Goal: Task Accomplishment & Management: Manage account settings

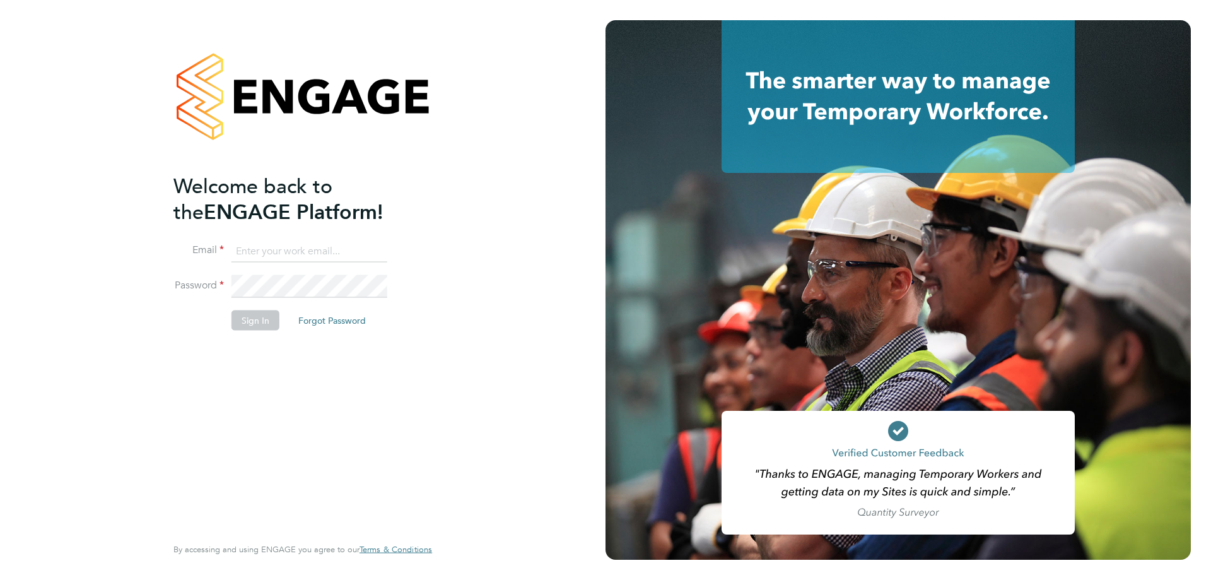
type input "vistry@caval.co.uk"
click at [249, 321] on button "Sign In" at bounding box center [256, 320] width 48 height 20
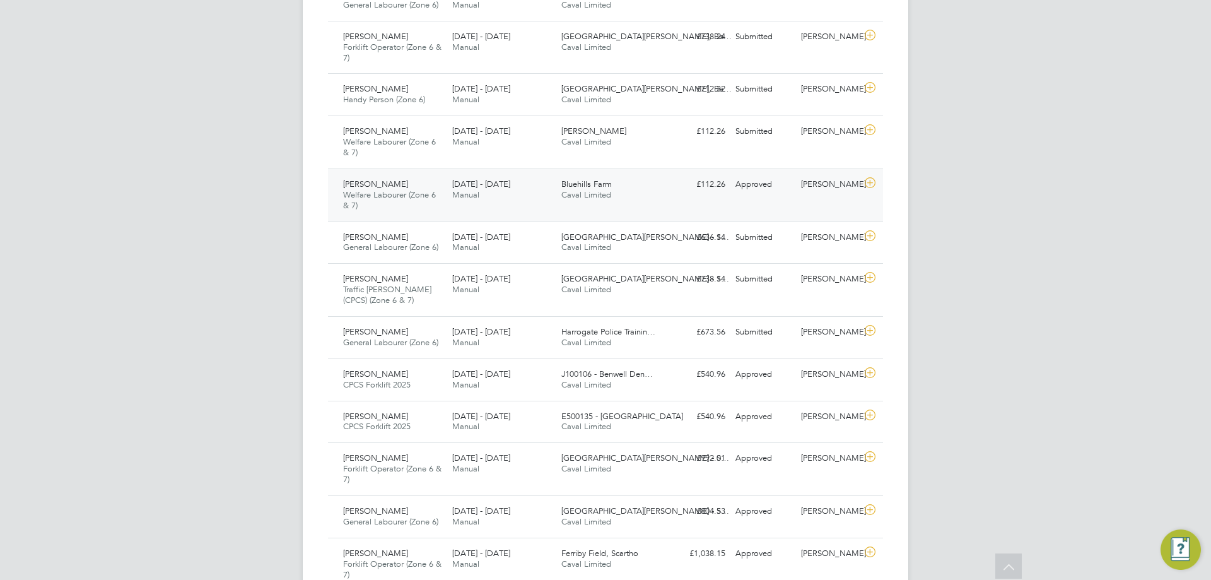
click at [514, 152] on div "25 - 31 Aug 2025 Manual" at bounding box center [501, 137] width 109 height 32
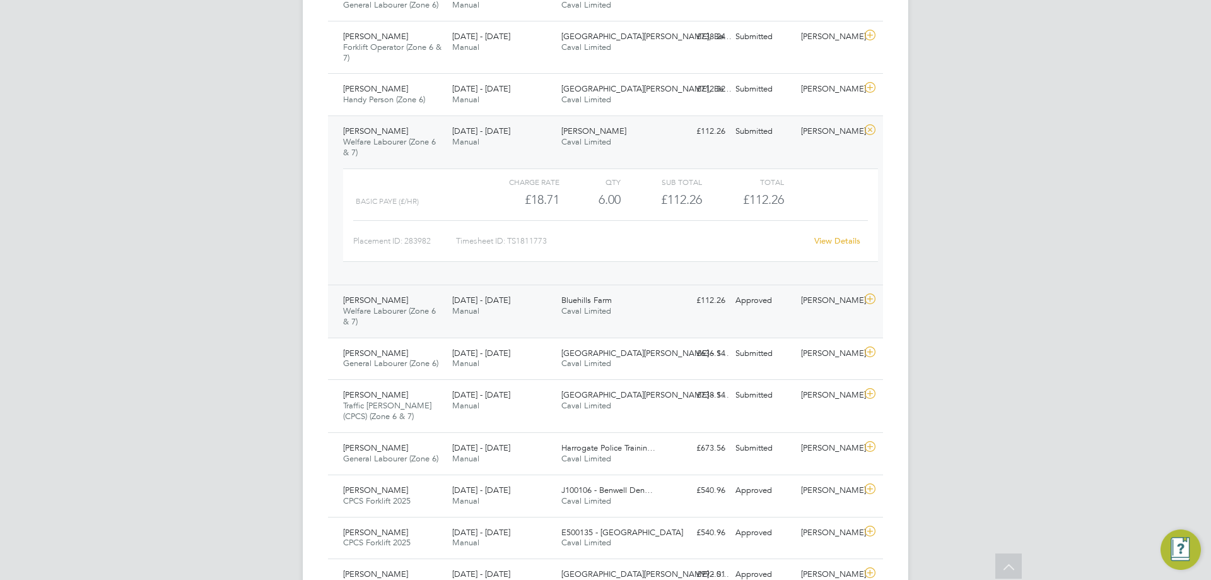
click at [514, 152] on div "25 - 31 Aug 2025 Manual" at bounding box center [501, 137] width 109 height 32
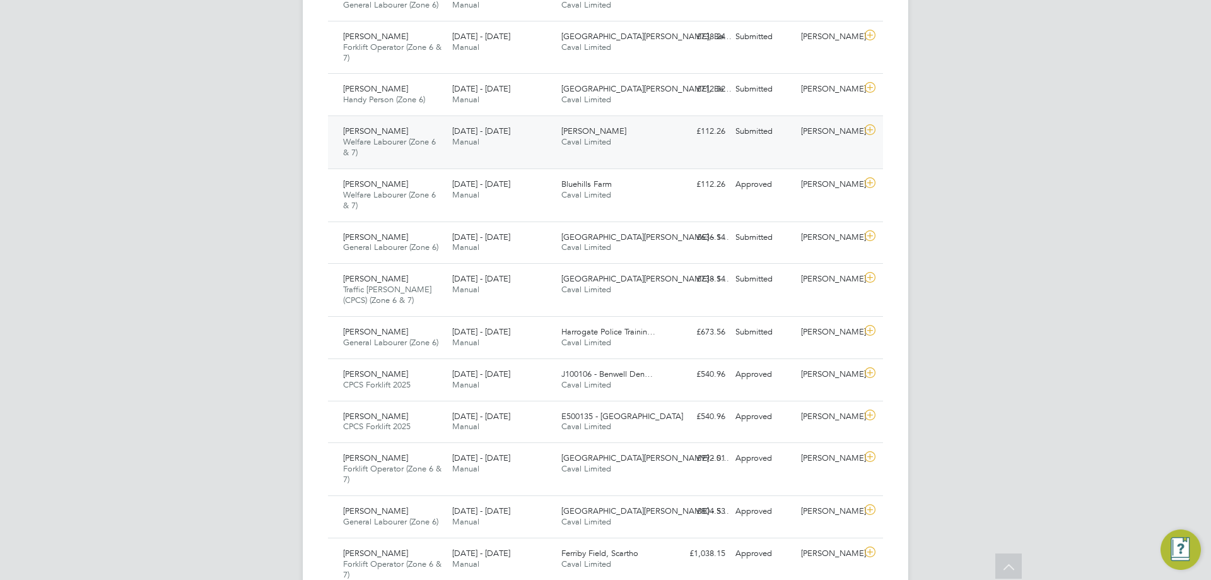
click at [866, 138] on div at bounding box center [872, 131] width 22 height 20
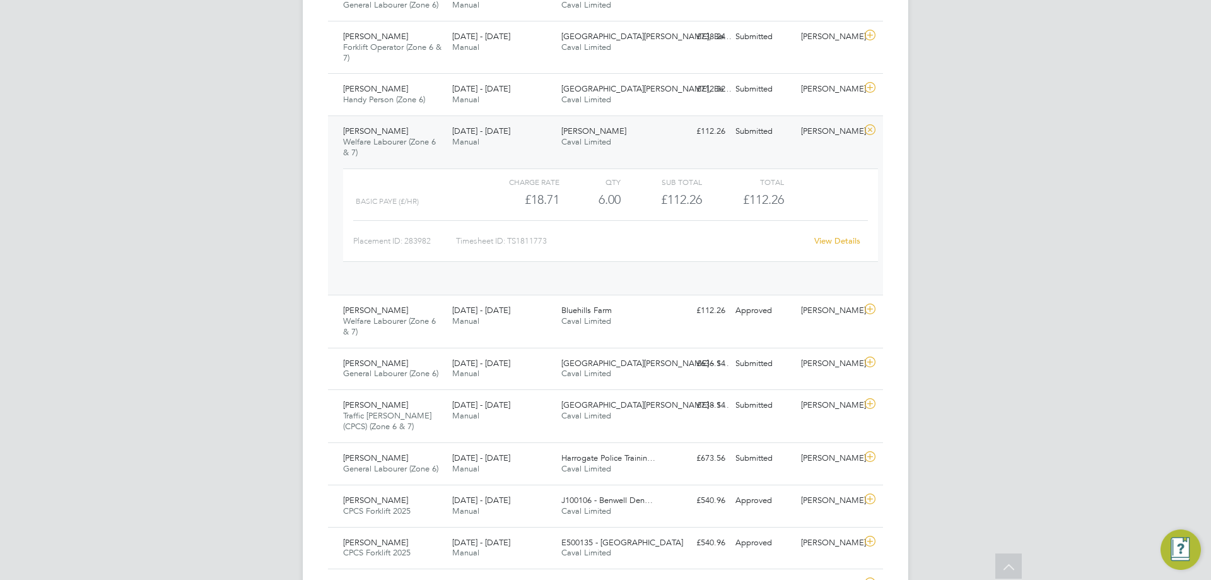
scroll to position [21, 123]
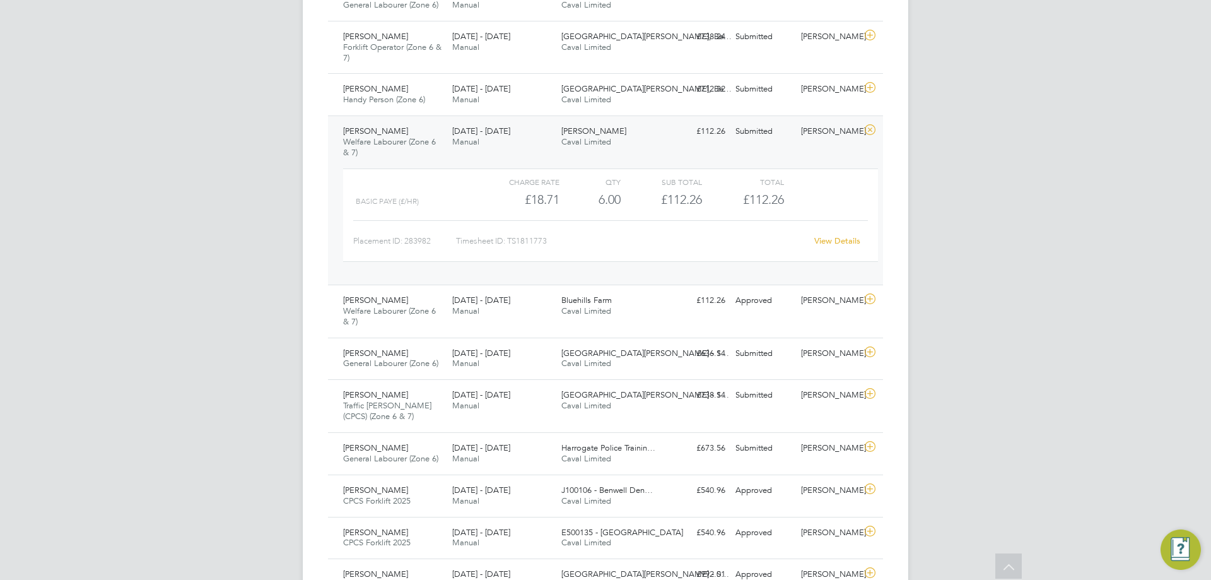
click at [870, 135] on icon at bounding box center [870, 130] width 16 height 10
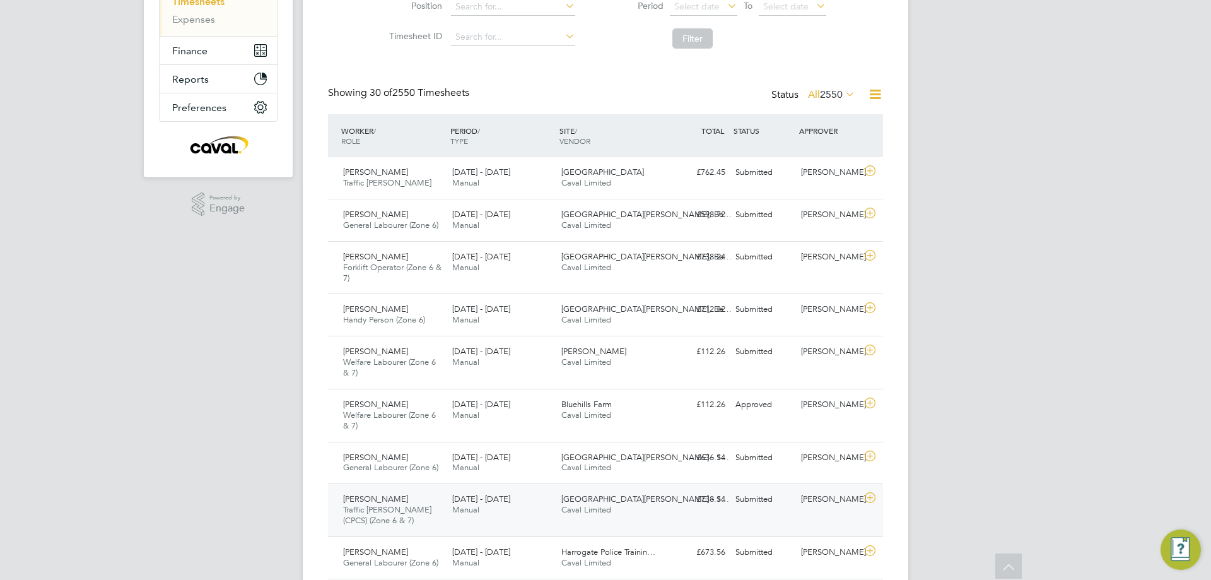
scroll to position [0, 0]
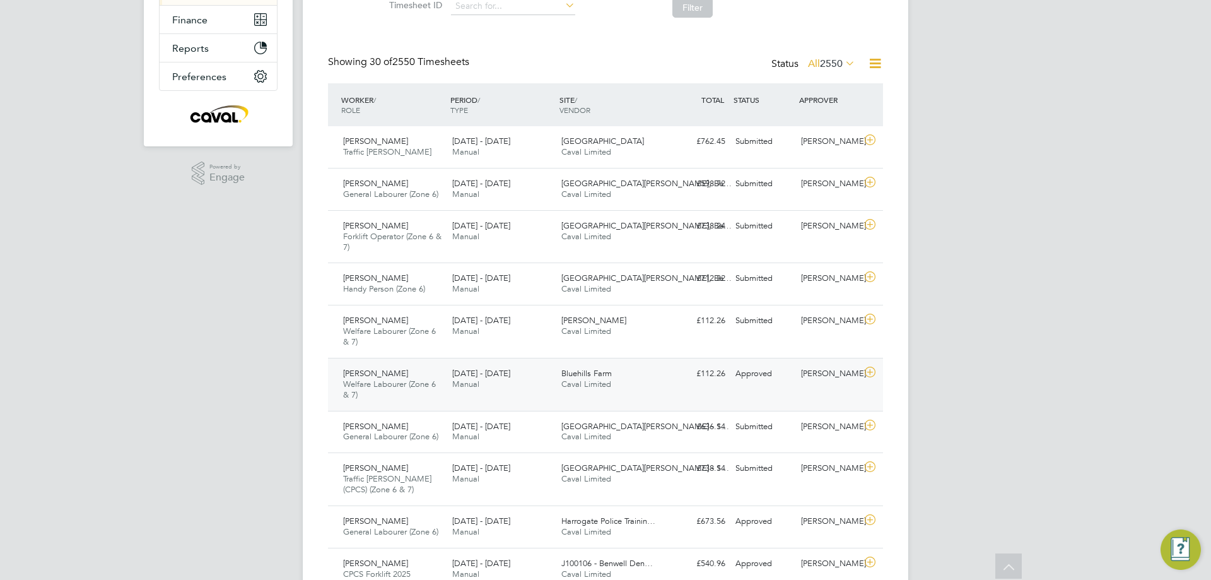
click at [869, 372] on icon at bounding box center [870, 372] width 16 height 10
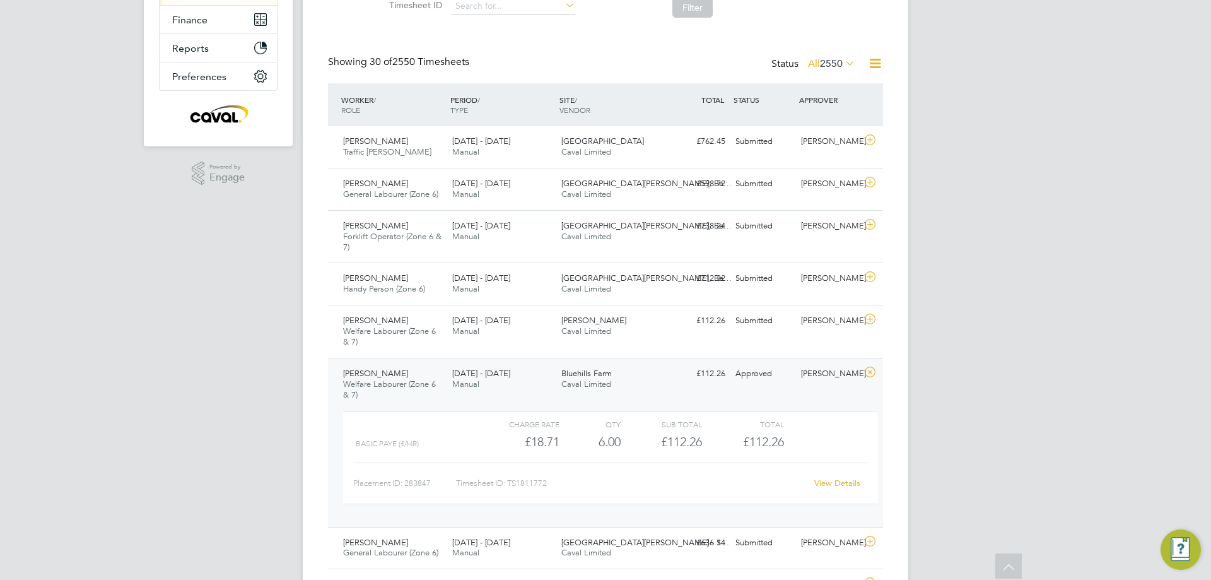
click at [869, 372] on icon at bounding box center [870, 372] width 16 height 10
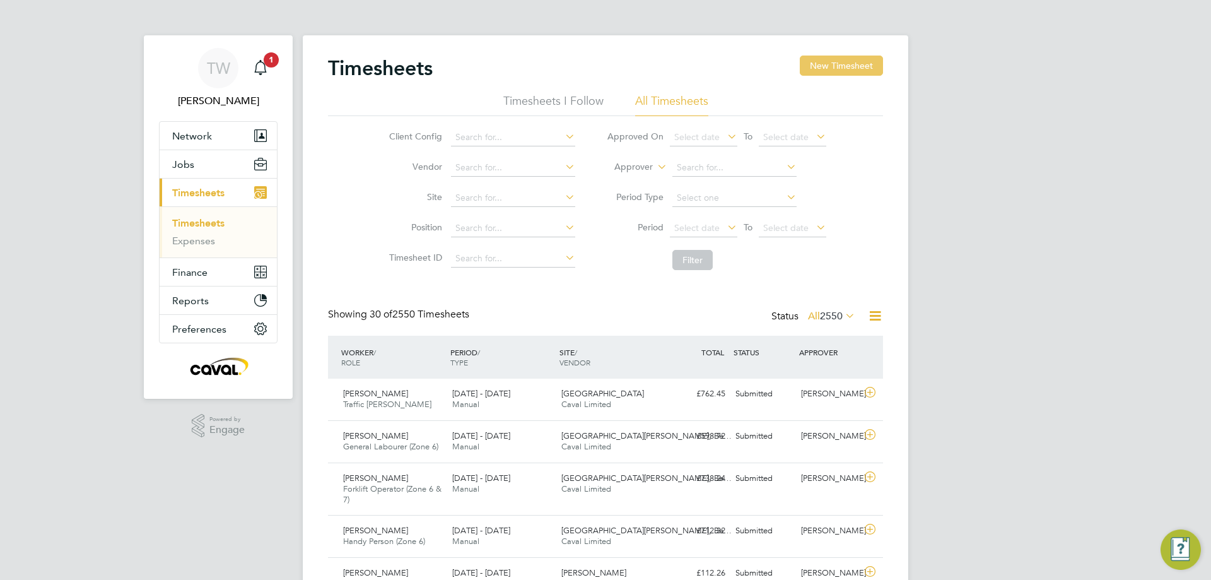
click at [819, 73] on button "New Timesheet" at bounding box center [841, 66] width 83 height 20
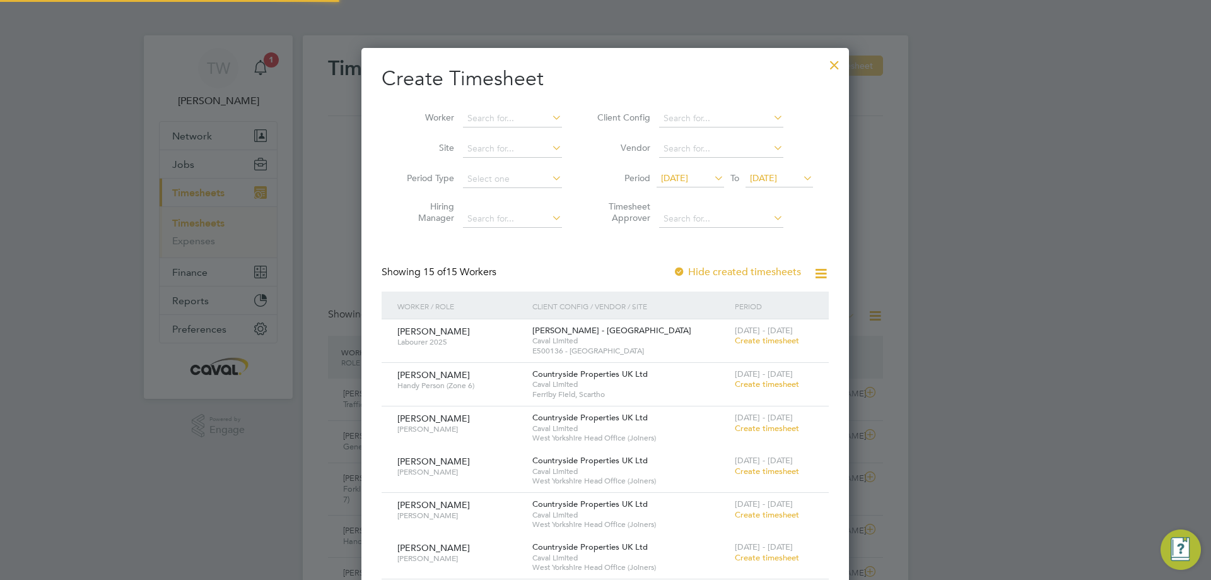
scroll to position [1380, 488]
click at [688, 175] on span "19 Aug 2025" at bounding box center [674, 177] width 27 height 11
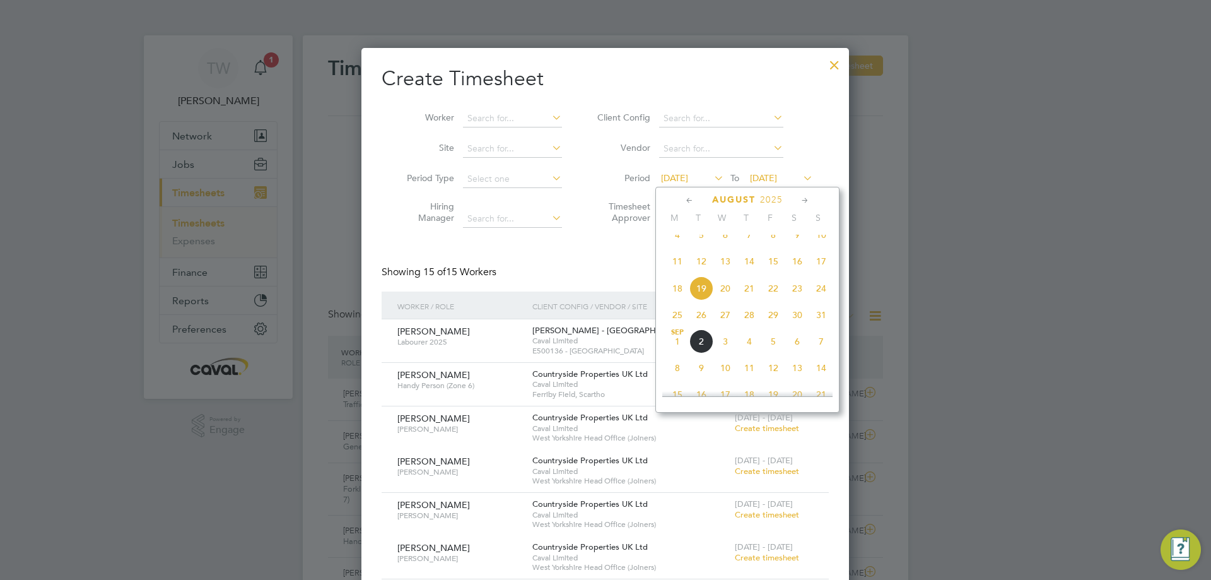
click at [679, 324] on span "25" at bounding box center [678, 315] width 24 height 24
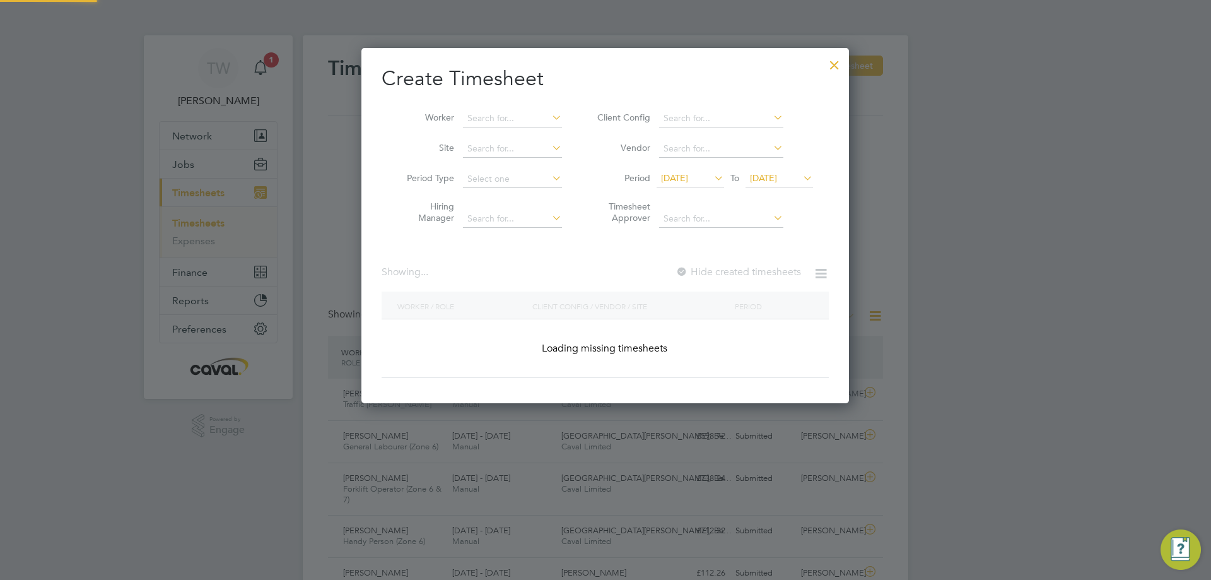
scroll to position [950, 488]
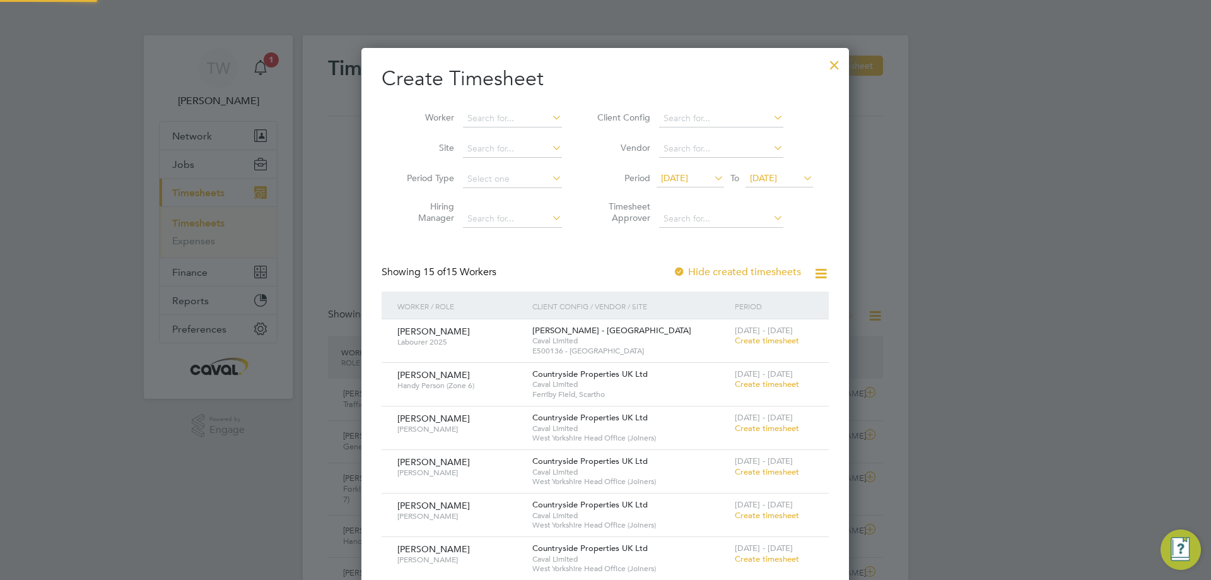
click at [789, 167] on li "Period 25 Aug 2025 To 26 Aug 2025" at bounding box center [703, 179] width 251 height 30
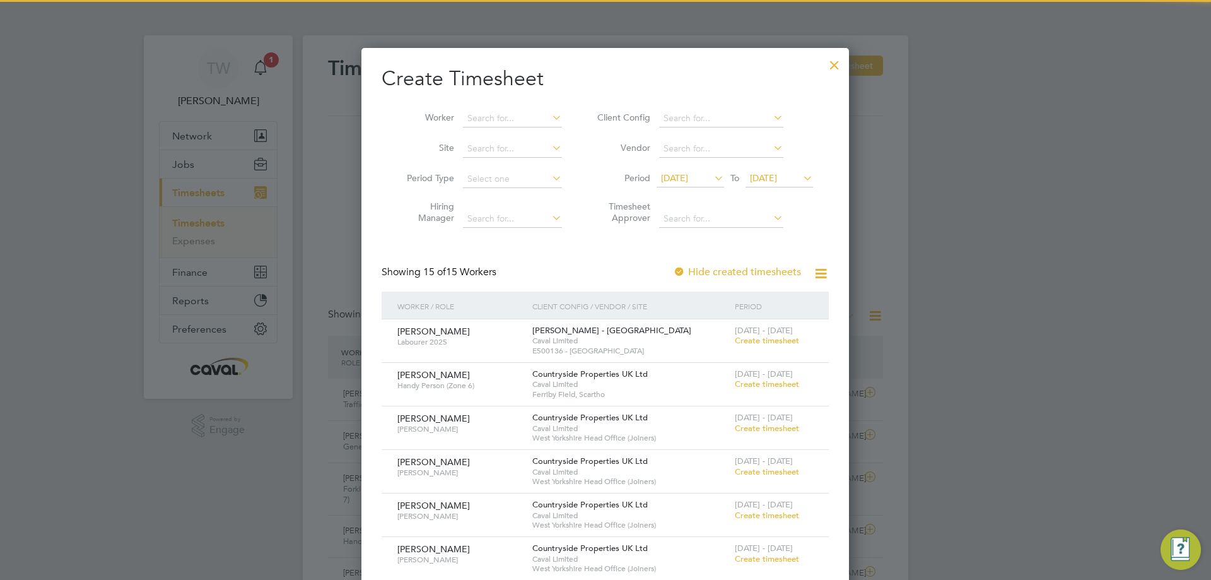
click at [777, 177] on span "26 Aug 2025" at bounding box center [763, 177] width 27 height 11
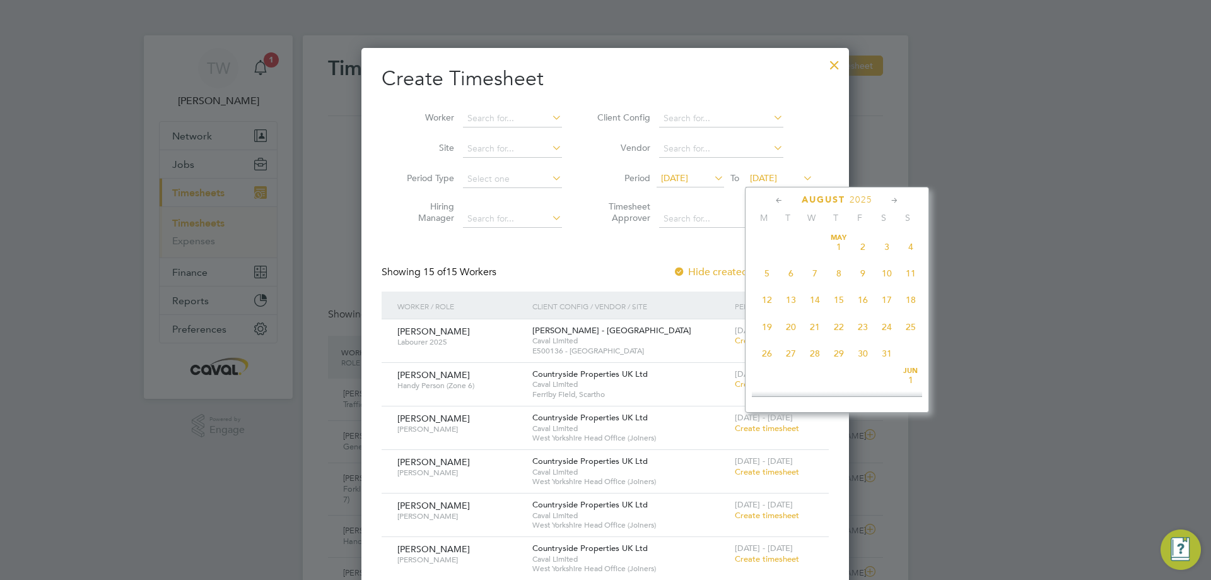
scroll to position [491, 0]
click at [915, 300] on span "31" at bounding box center [911, 288] width 24 height 24
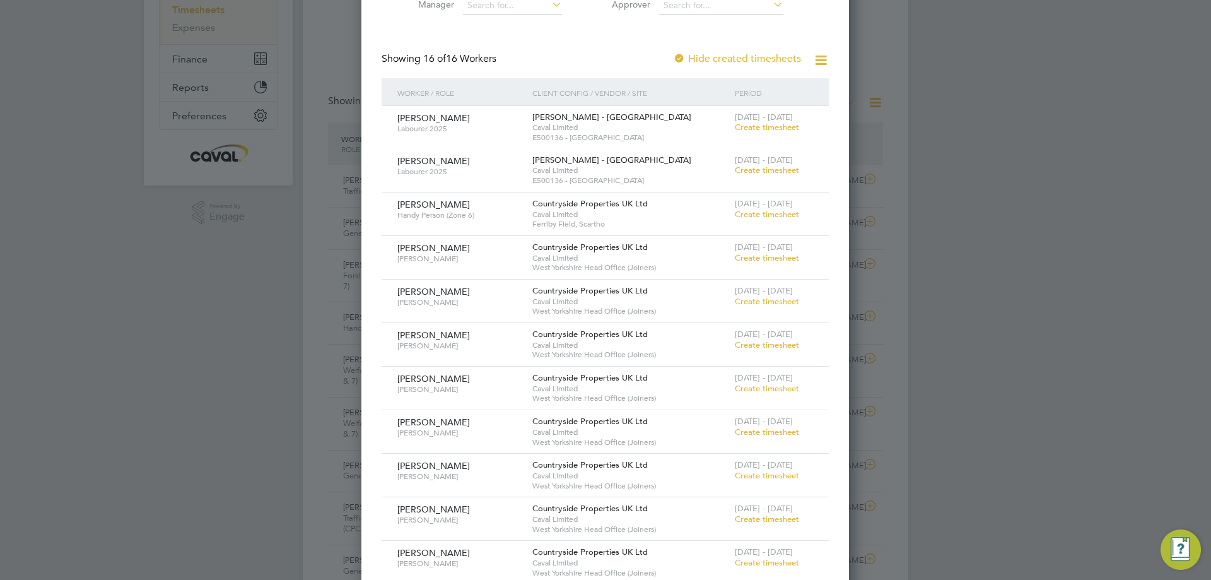
scroll to position [252, 0]
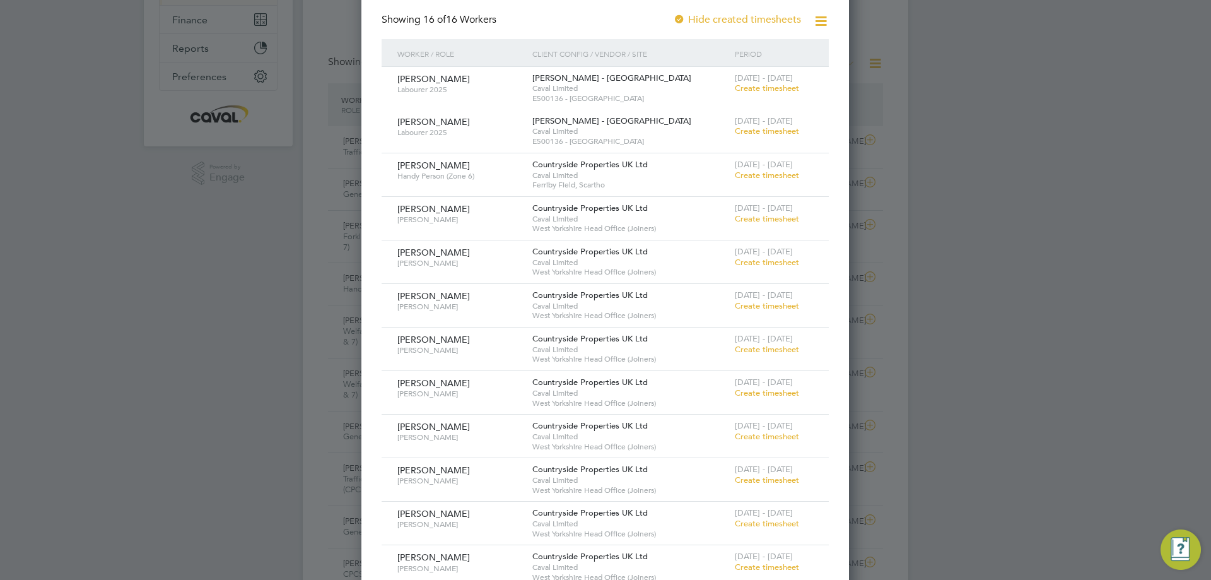
click at [757, 173] on span "Create timesheet" at bounding box center [767, 175] width 64 height 11
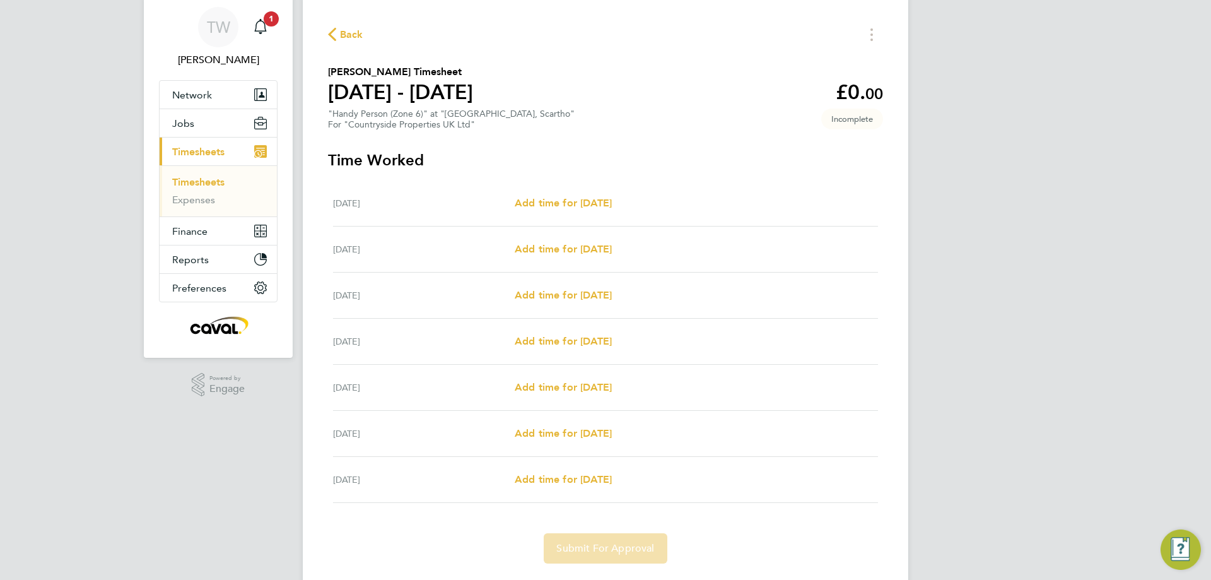
scroll to position [63, 0]
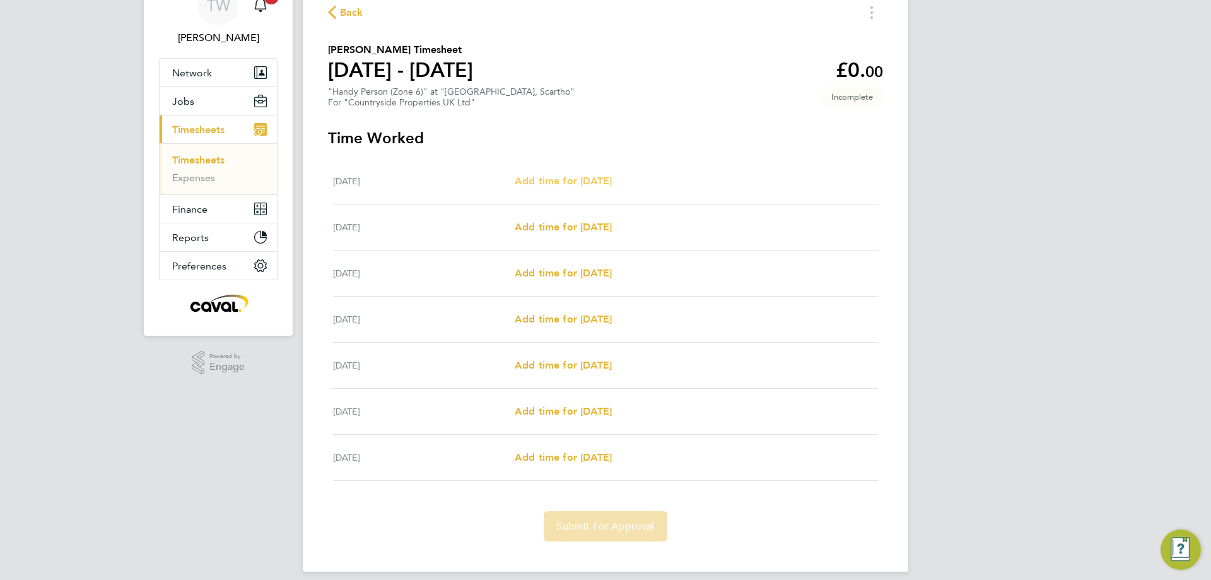
click at [562, 175] on span "Add time for [DATE]" at bounding box center [563, 181] width 97 height 12
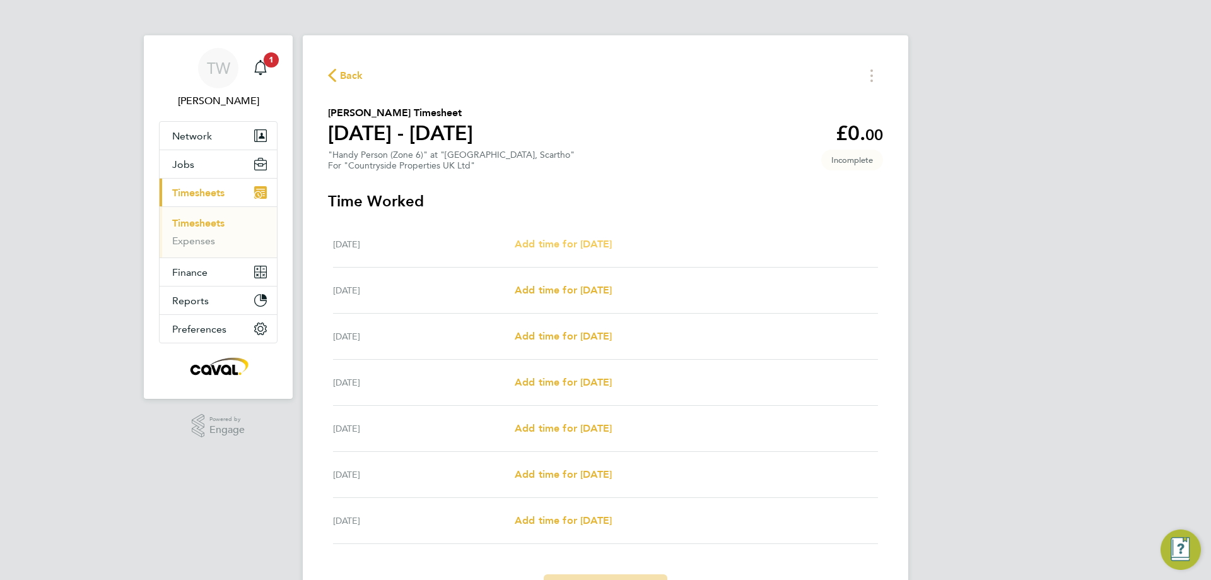
select select "30"
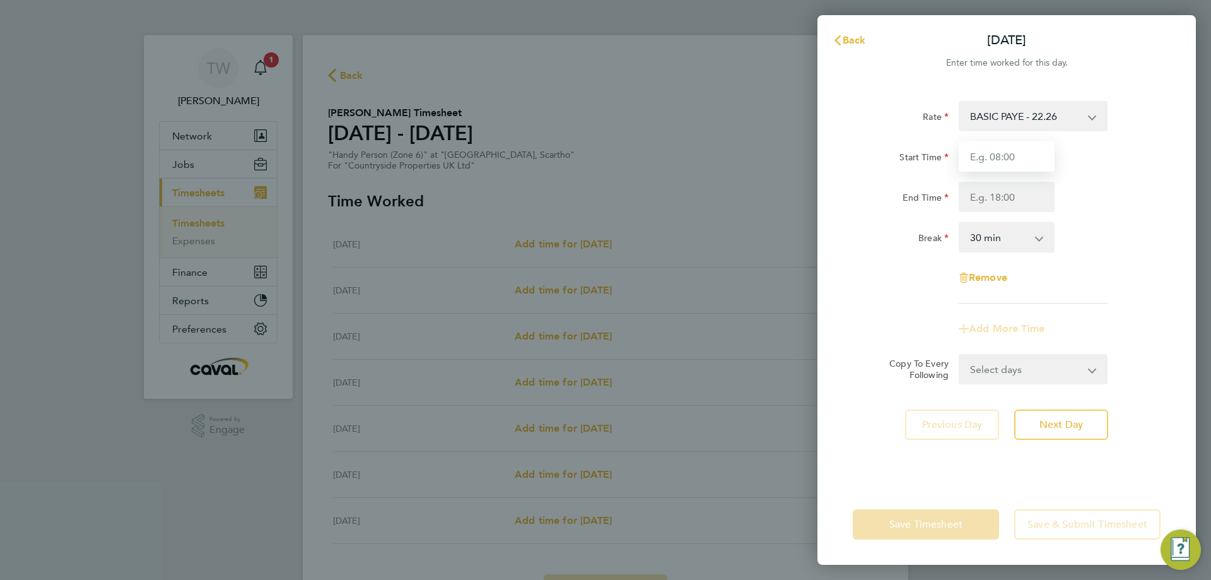
click at [993, 170] on input "Start Time" at bounding box center [1007, 156] width 96 height 30
type input "07:30"
click at [1165, 45] on button "Cancel" at bounding box center [1163, 40] width 65 height 25
select select "30"
click at [863, 35] on span "Back" at bounding box center [854, 40] width 23 height 12
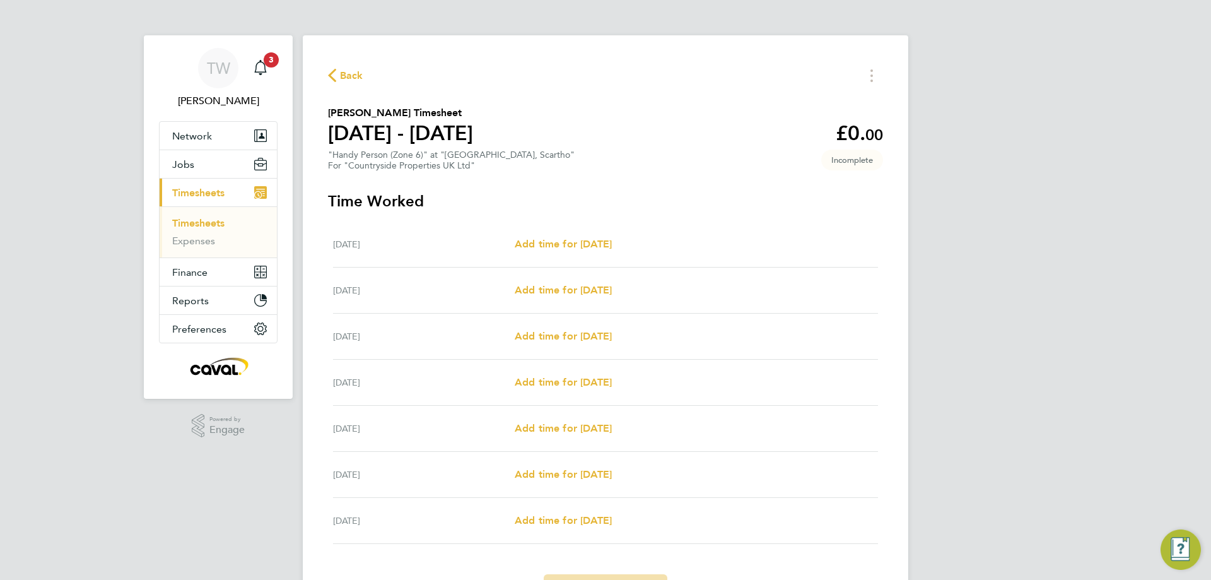
click at [197, 197] on span "Timesheets" at bounding box center [198, 193] width 52 height 12
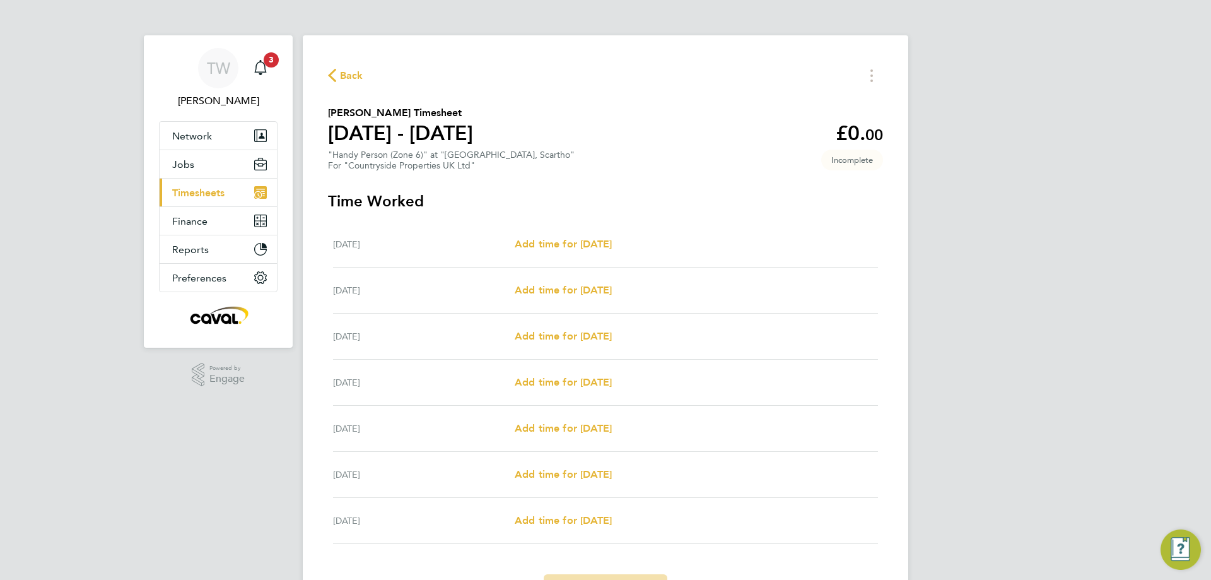
click at [197, 197] on span "Timesheets" at bounding box center [198, 193] width 52 height 12
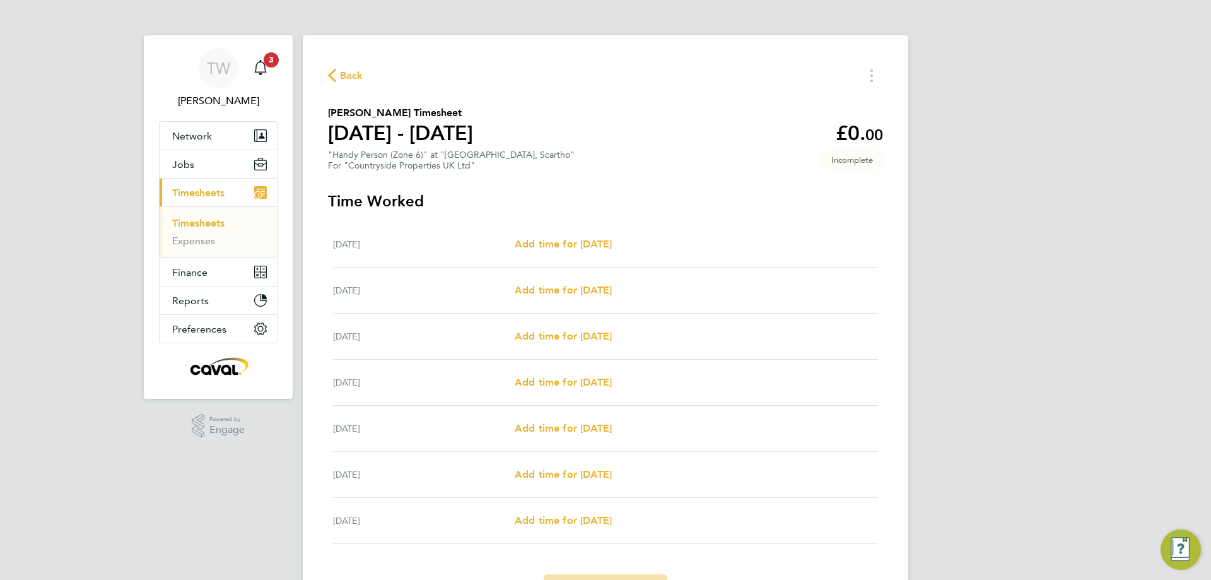
click at [200, 228] on link "Timesheets" at bounding box center [198, 223] width 52 height 12
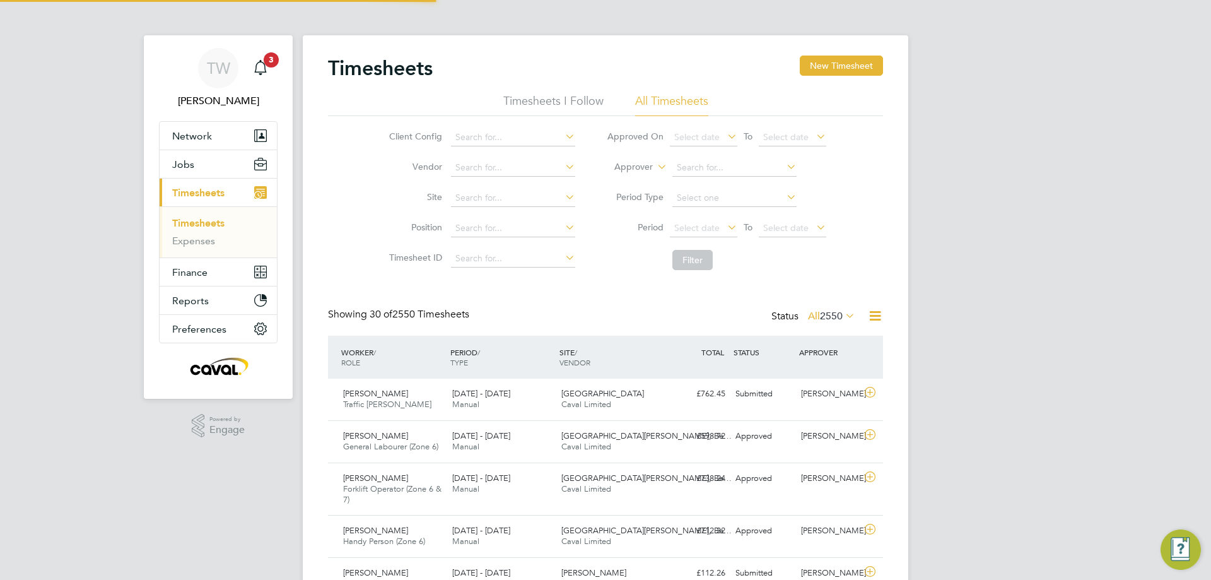
scroll to position [42, 110]
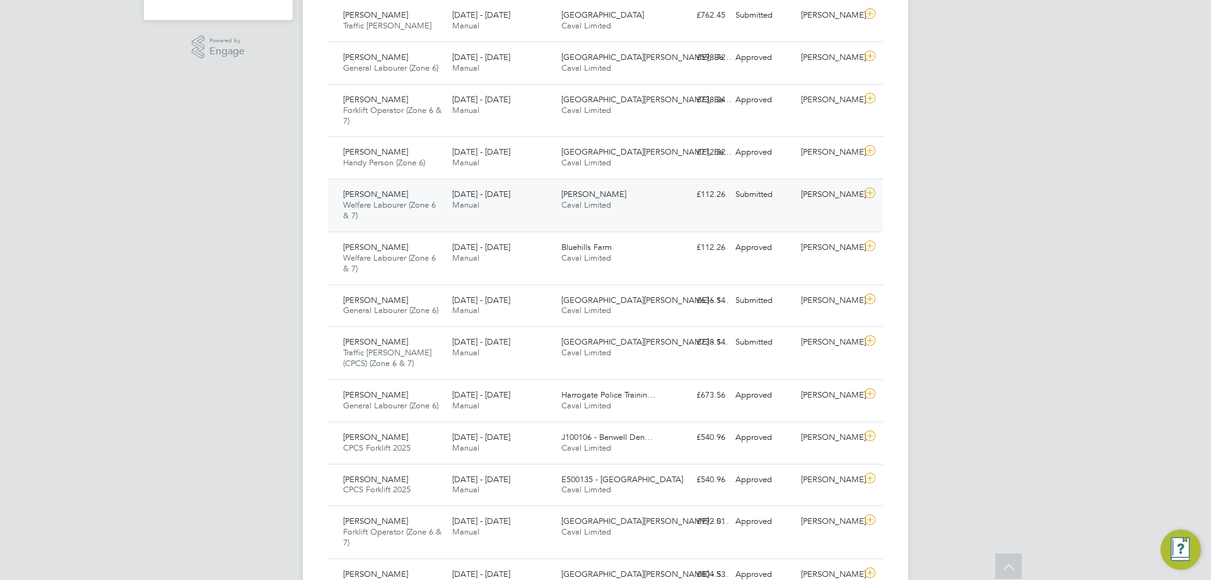
click at [617, 209] on div "Bierley Lane Caval Limited" at bounding box center [610, 200] width 109 height 32
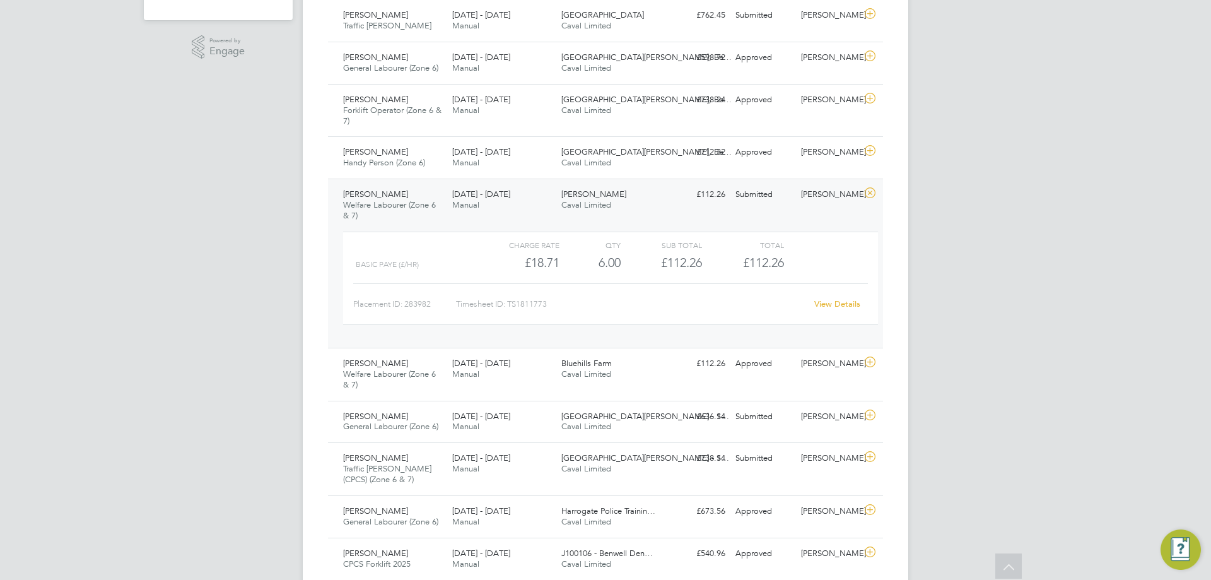
click at [821, 300] on link "View Details" at bounding box center [837, 303] width 46 height 11
click at [693, 428] on div "Brian Martin General Labourer (Zone 6) 25 - 31 Aug 2025 25 - 31 Aug 2025 Manual…" at bounding box center [605, 422] width 555 height 42
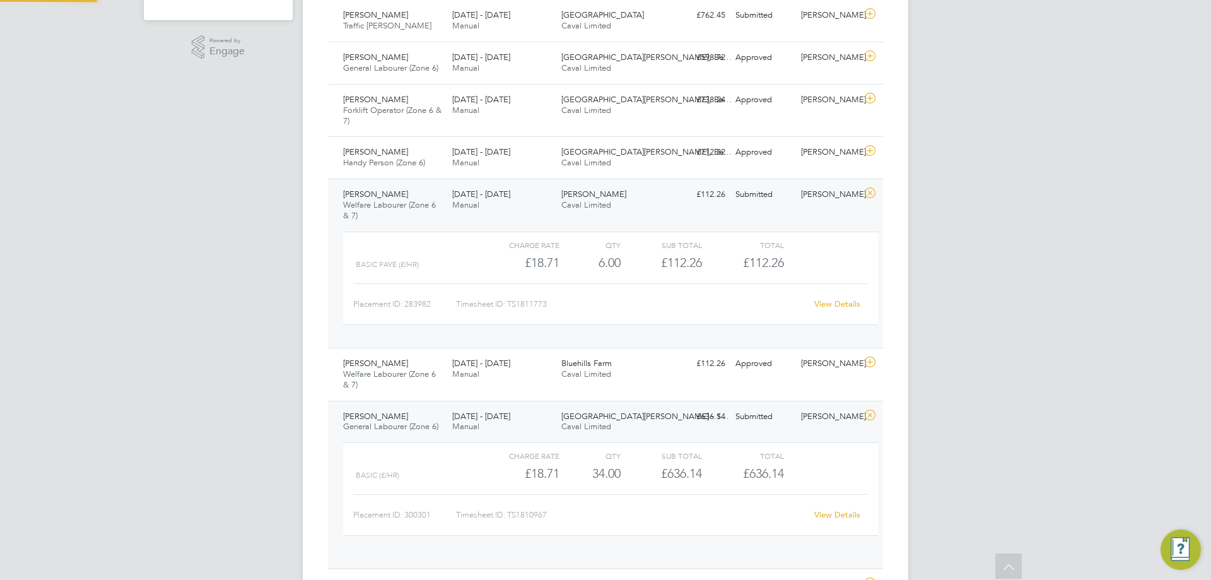
scroll to position [21, 123]
click at [834, 517] on link "View Details" at bounding box center [837, 514] width 46 height 11
click at [760, 372] on div "Approved" at bounding box center [764, 363] width 66 height 21
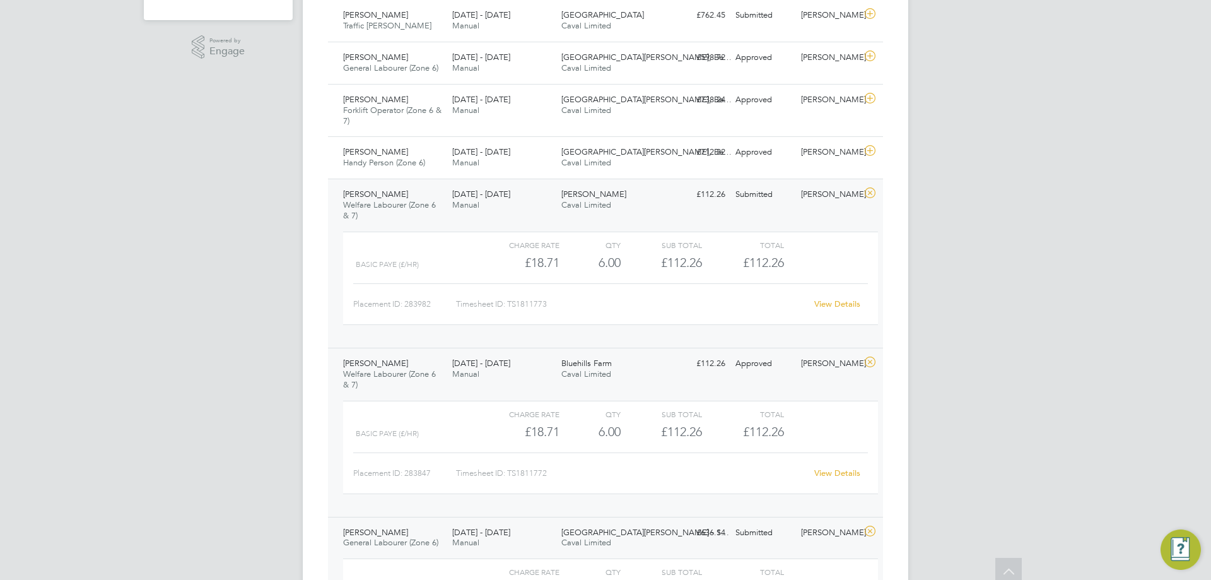
scroll to position [0, 0]
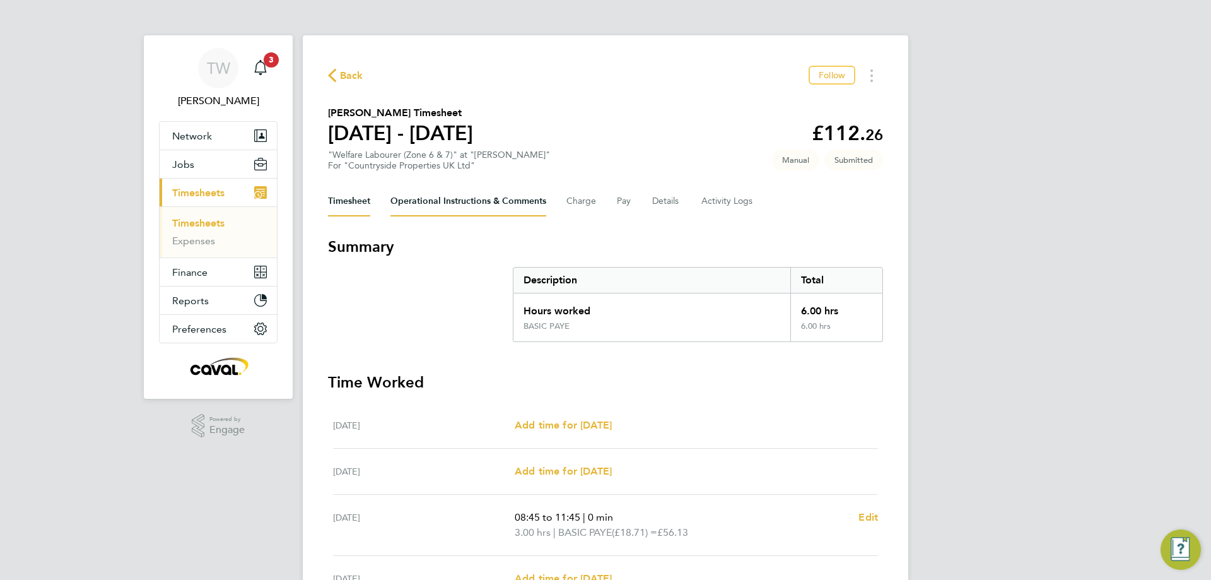
click at [484, 204] on Comments-tab "Operational Instructions & Comments" at bounding box center [468, 201] width 156 height 30
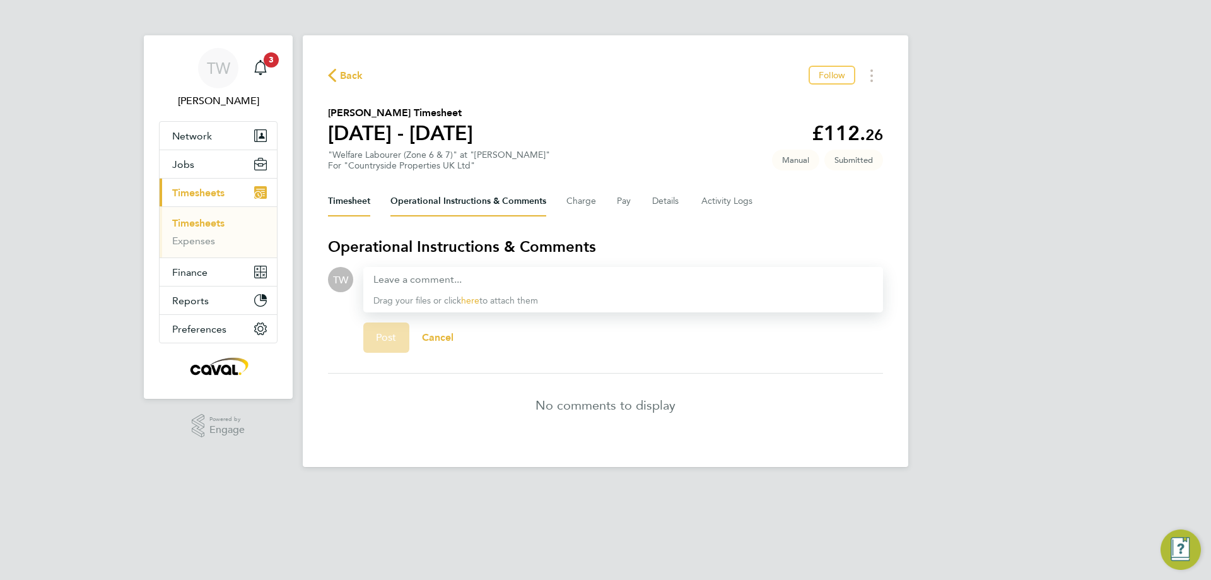
click at [362, 201] on button "Timesheet" at bounding box center [349, 201] width 42 height 30
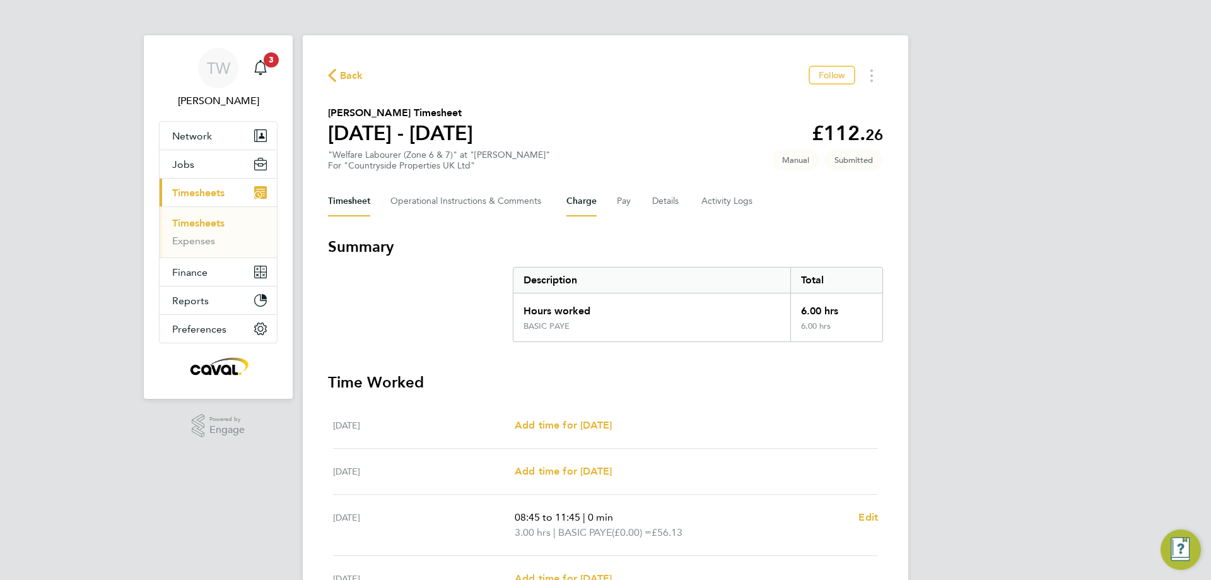
click at [570, 203] on button "Charge" at bounding box center [582, 201] width 30 height 30
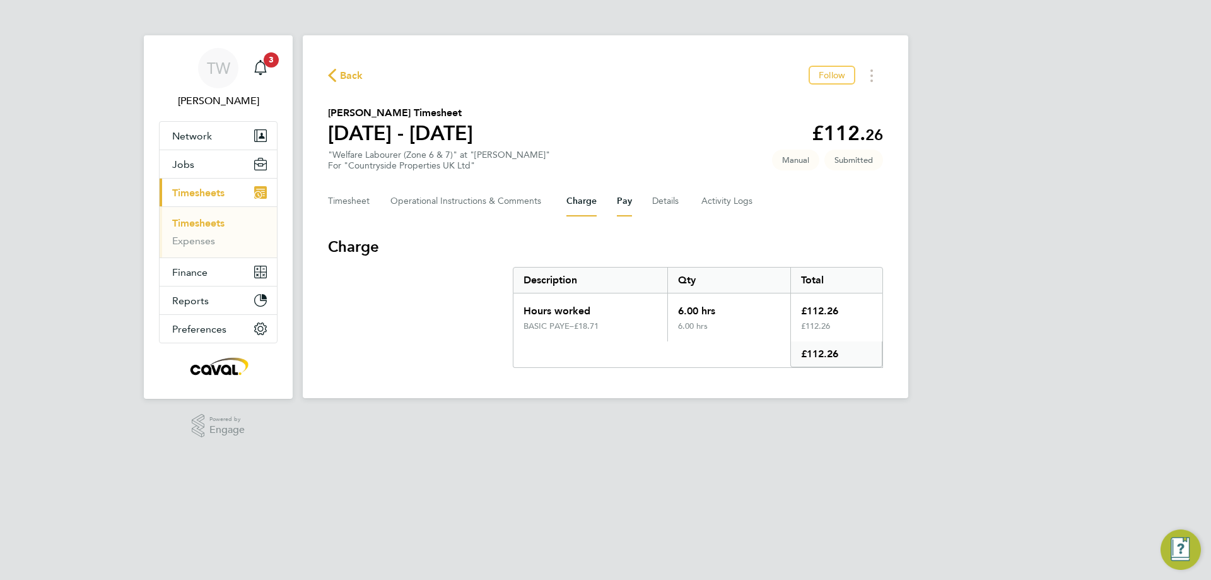
click at [623, 203] on button "Pay" at bounding box center [624, 201] width 15 height 30
click at [662, 203] on button "Details" at bounding box center [666, 201] width 29 height 30
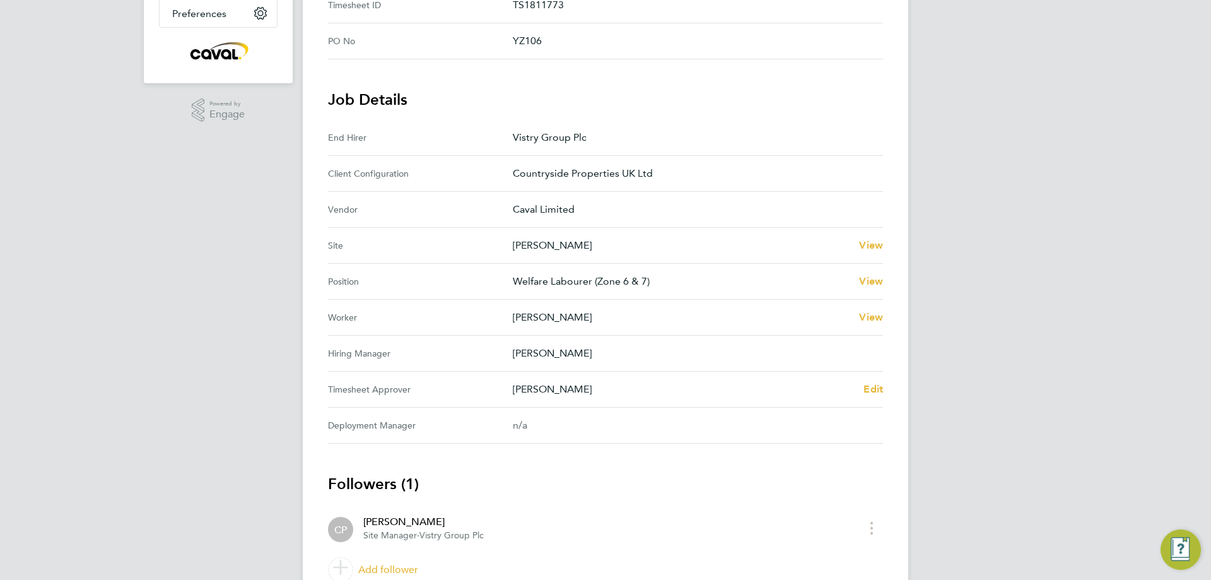
scroll to position [373, 0]
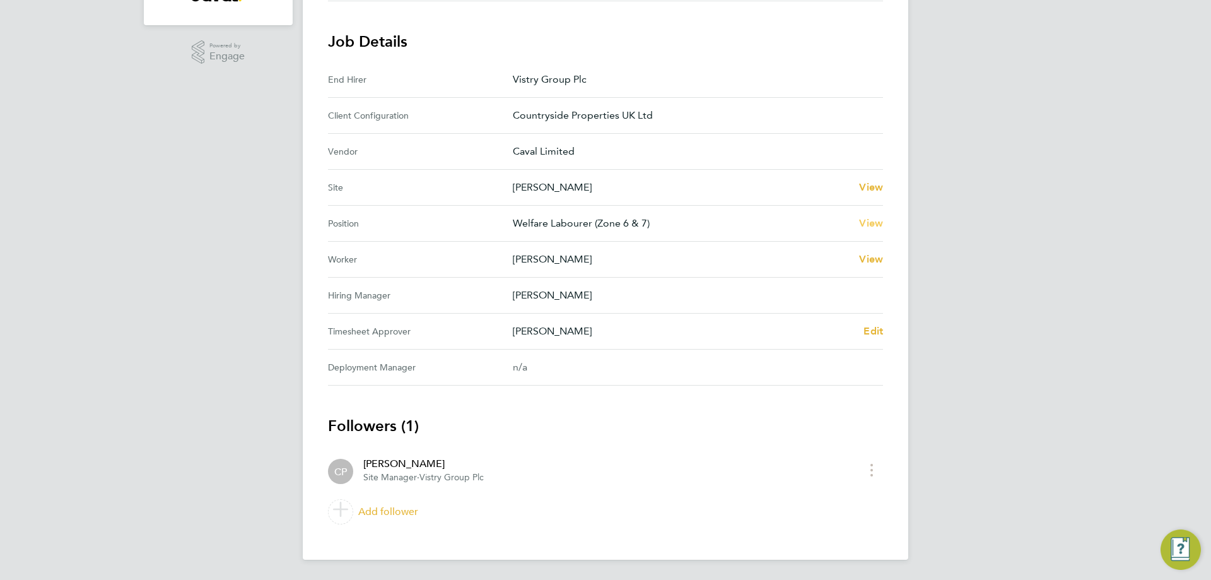
click at [872, 228] on span "View" at bounding box center [871, 223] width 24 height 12
click at [874, 182] on span "View" at bounding box center [871, 187] width 24 height 12
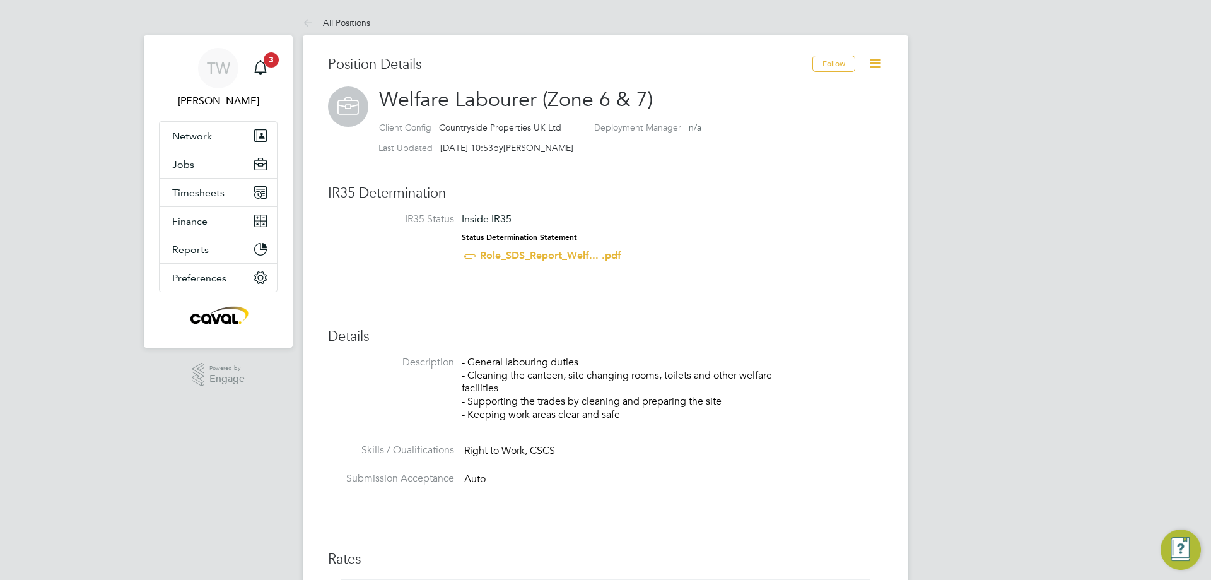
click at [883, 71] on icon at bounding box center [875, 64] width 16 height 16
click at [985, 86] on div "TW [PERSON_NAME] Notifications 3 Applications: Network Team Members Businesses …" at bounding box center [605, 531] width 1211 height 1063
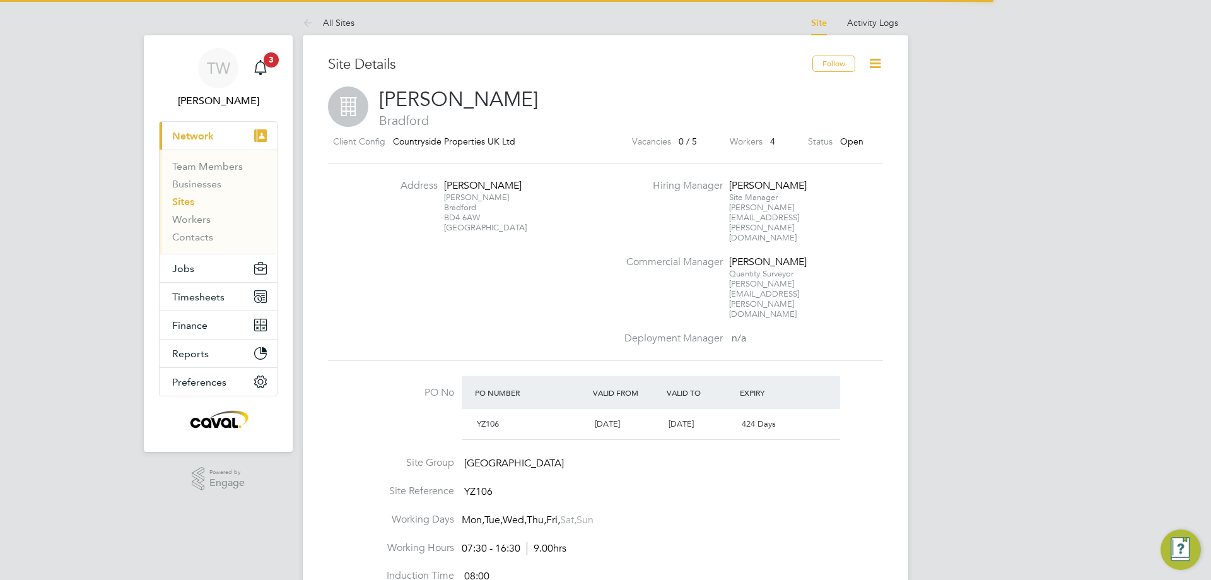
scroll to position [21, 119]
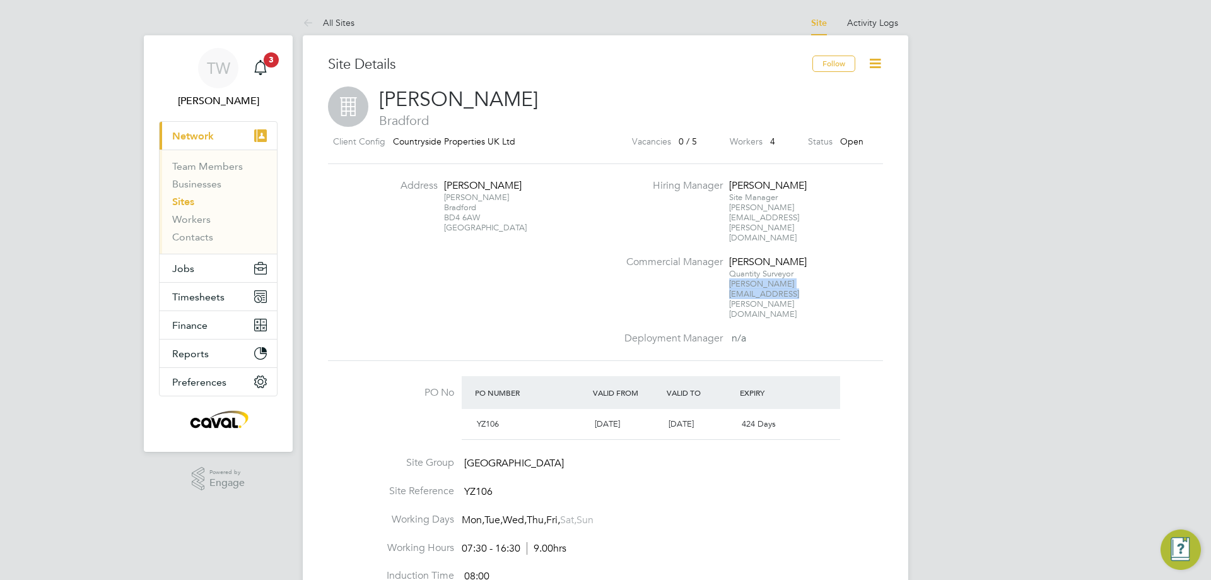
drag, startPoint x: 837, startPoint y: 253, endPoint x: 729, endPoint y: 255, distance: 107.3
click at [729, 255] on li "Commercial Manager Lindsey Lambert Quantity Surveyor lindsey.lambert@vistry.co.…" at bounding box center [752, 293] width 271 height 76
drag, startPoint x: 752, startPoint y: 259, endPoint x: 737, endPoint y: 254, distance: 15.4
click at [737, 278] on span "[PERSON_NAME][EMAIL_ADDRESS][PERSON_NAME][DOMAIN_NAME]" at bounding box center [764, 298] width 70 height 41
drag, startPoint x: 730, startPoint y: 254, endPoint x: 831, endPoint y: 249, distance: 101.7
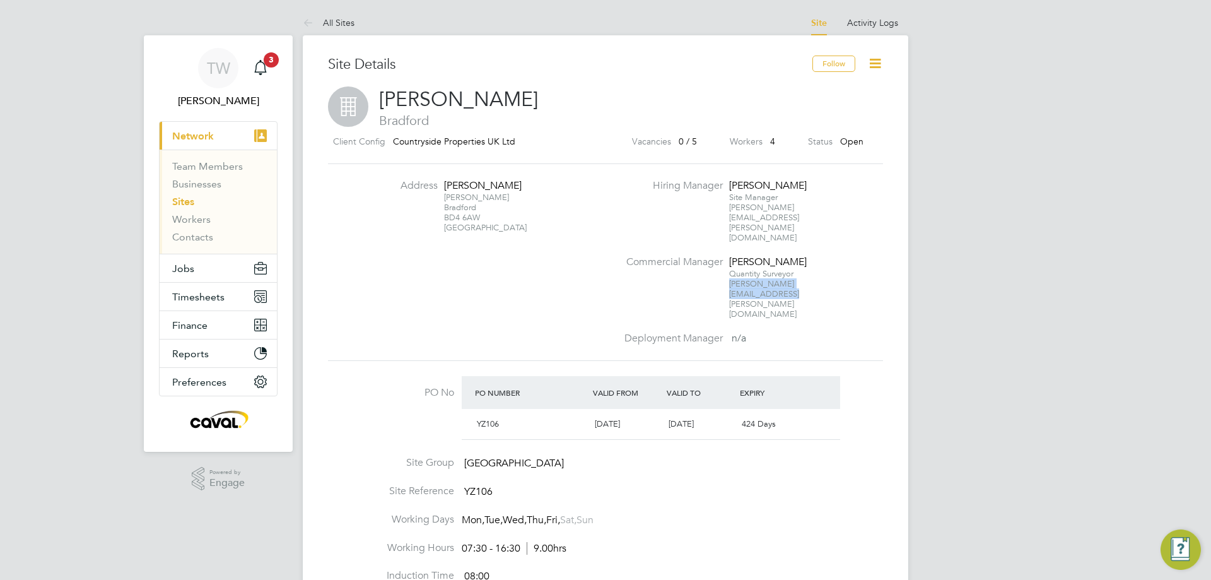
click at [831, 255] on li "Commercial Manager Lindsey Lambert Quantity Surveyor lindsey.lambert@vistry.co.…" at bounding box center [752, 293] width 271 height 76
copy span "[PERSON_NAME][EMAIL_ADDRESS][PERSON_NAME][DOMAIN_NAME]"
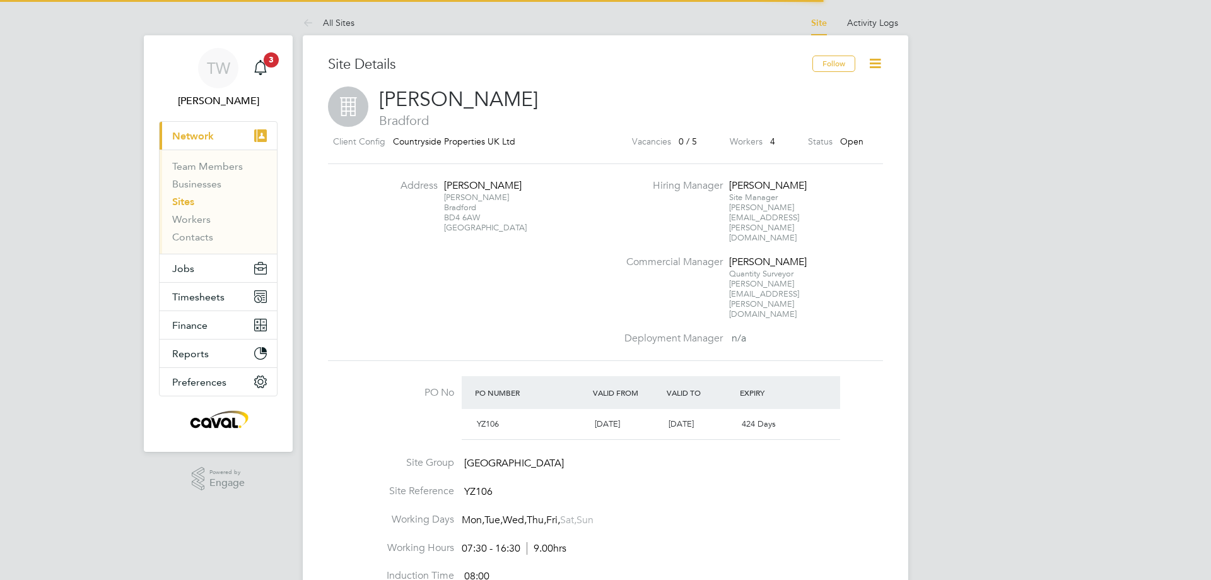
scroll to position [21, 119]
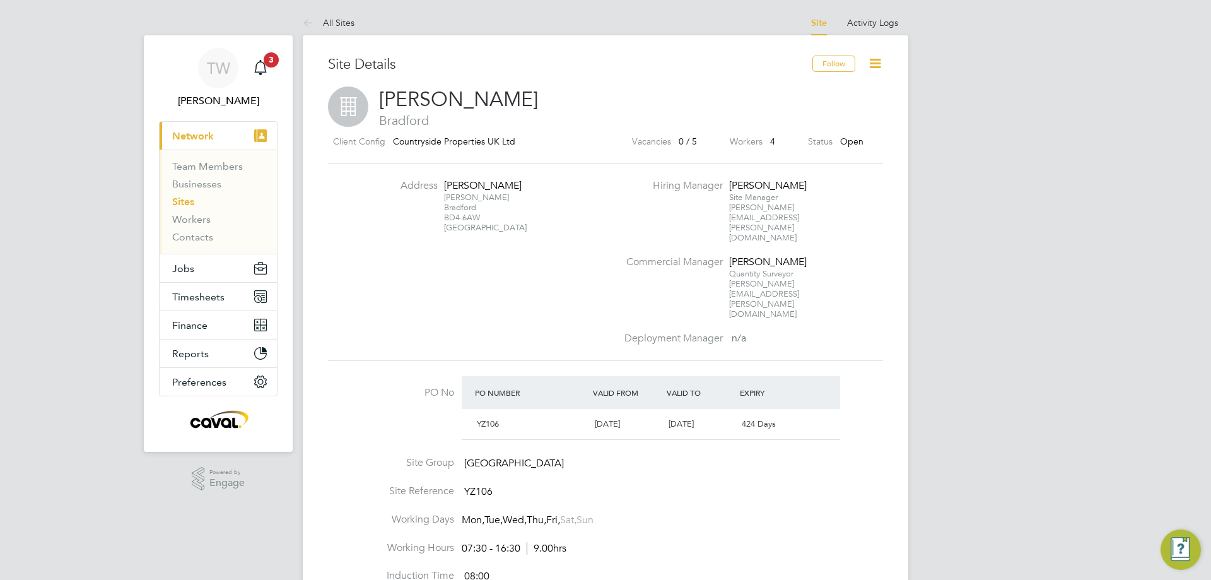
click at [879, 64] on icon at bounding box center [875, 64] width 16 height 16
click at [223, 97] on span "[PERSON_NAME]" at bounding box center [218, 100] width 119 height 15
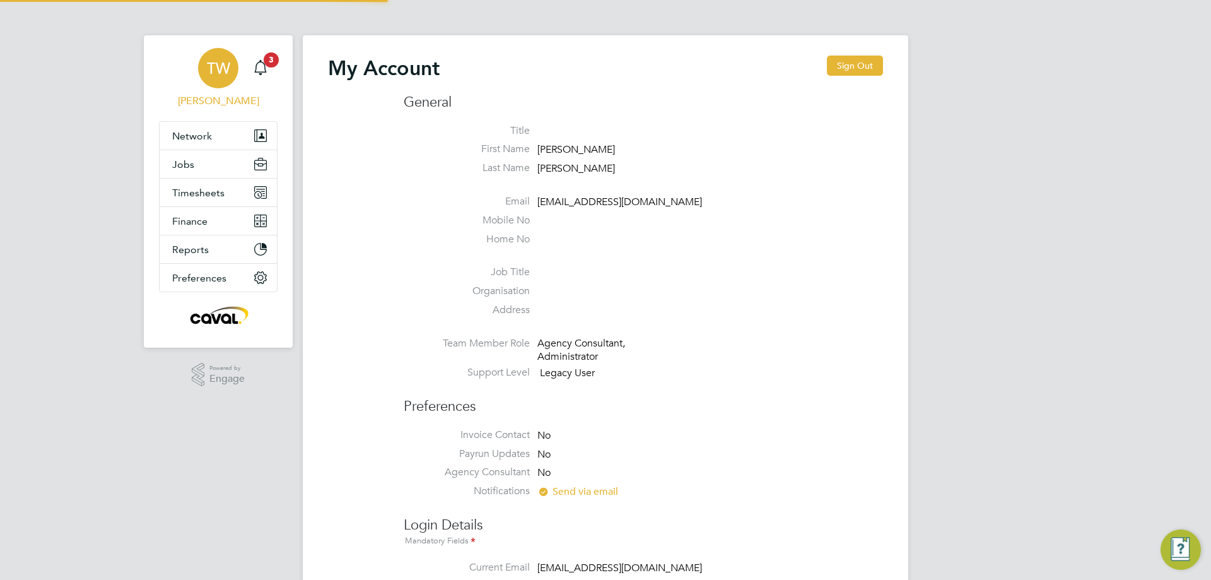
type input "vistry@caval.co.uk"
click at [235, 188] on button "Timesheets" at bounding box center [218, 193] width 117 height 28
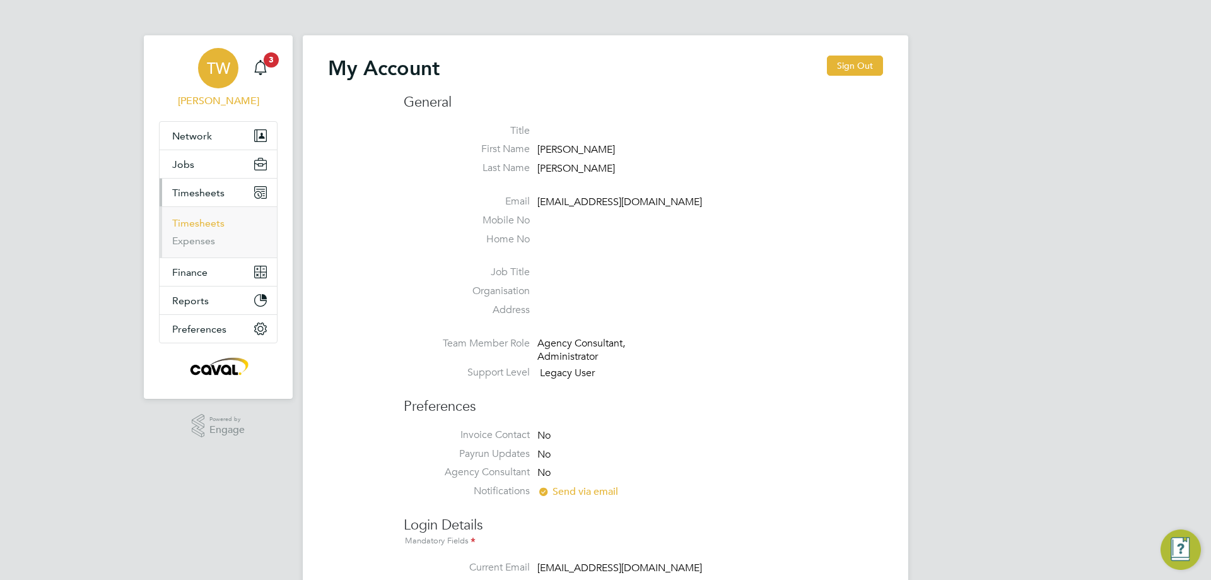
click at [216, 223] on link "Timesheets" at bounding box center [198, 223] width 52 height 12
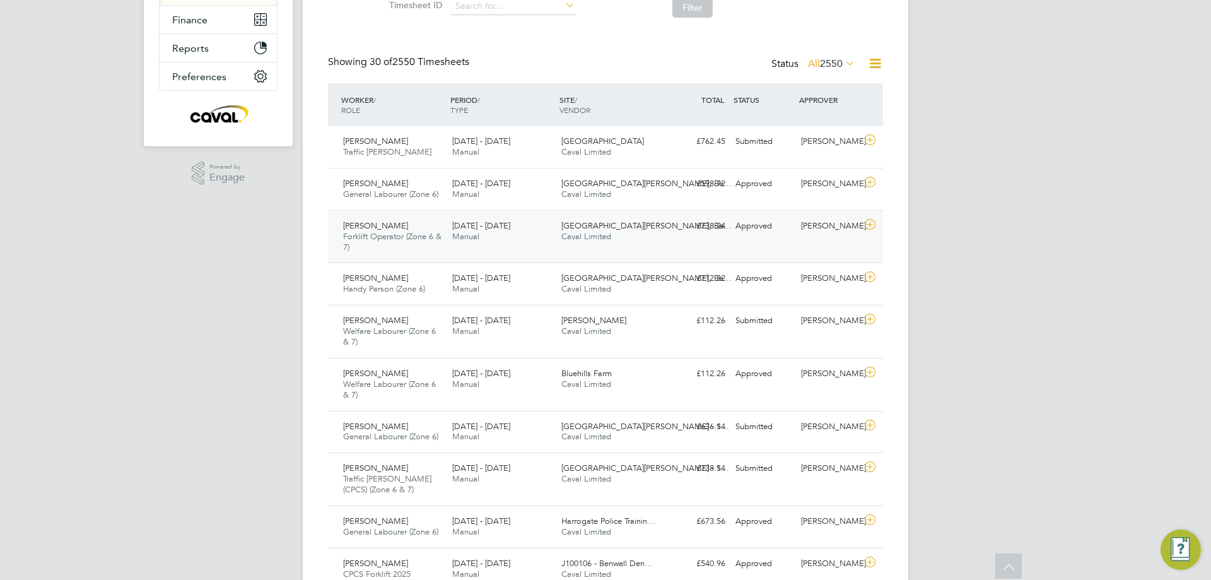
click at [629, 210] on div "Nigel Hartley Forklift Operator (Zone 6 & 7) 25 - 31 Aug 2025 25 - 31 Aug 2025 …" at bounding box center [605, 236] width 555 height 53
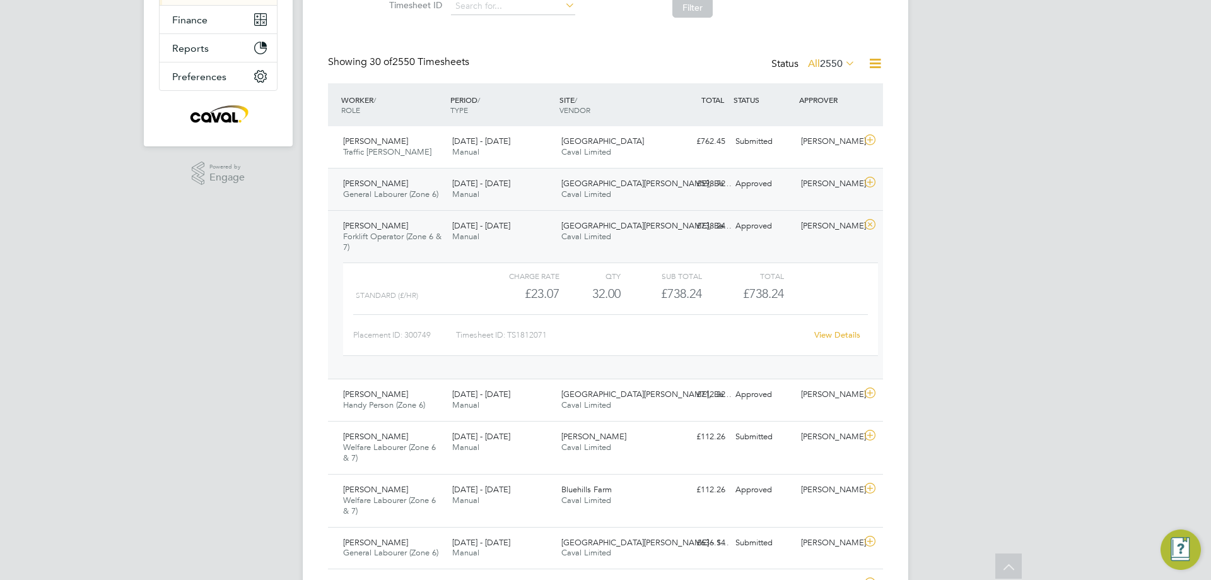
click at [647, 182] on span "[GEOGRAPHIC_DATA][PERSON_NAME], Be…" at bounding box center [646, 183] width 170 height 11
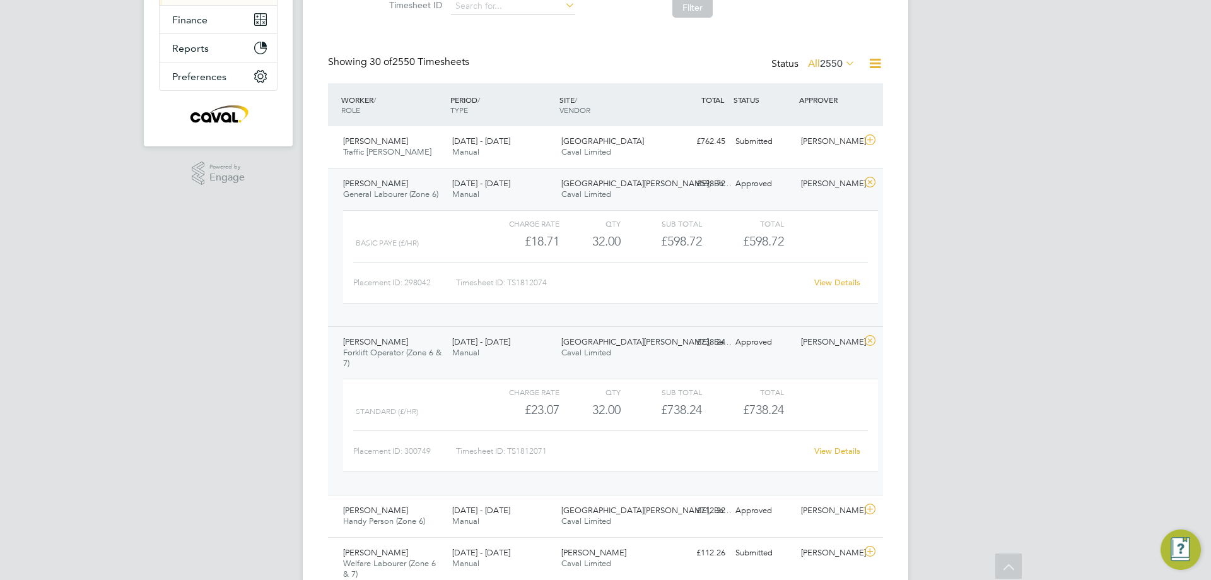
click at [831, 280] on link "View Details" at bounding box center [837, 282] width 46 height 11
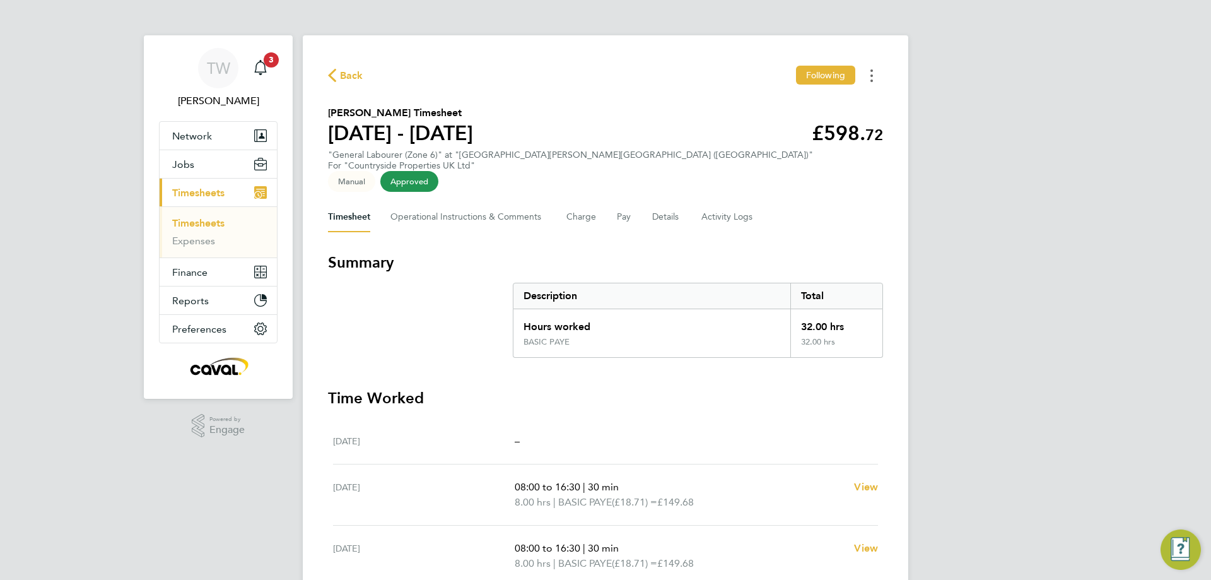
click at [881, 71] on button "Timesheets Menu" at bounding box center [871, 76] width 23 height 20
click at [803, 96] on link "Download timesheet" at bounding box center [807, 103] width 151 height 25
click at [358, 73] on span "Back" at bounding box center [351, 75] width 23 height 15
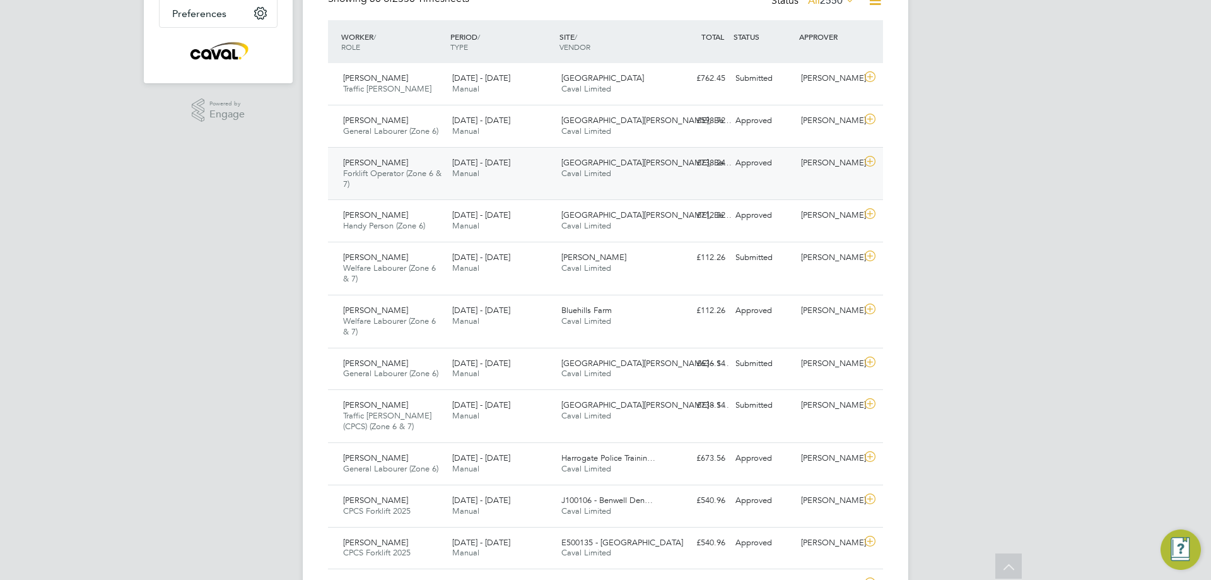
click at [873, 161] on icon at bounding box center [870, 161] width 16 height 10
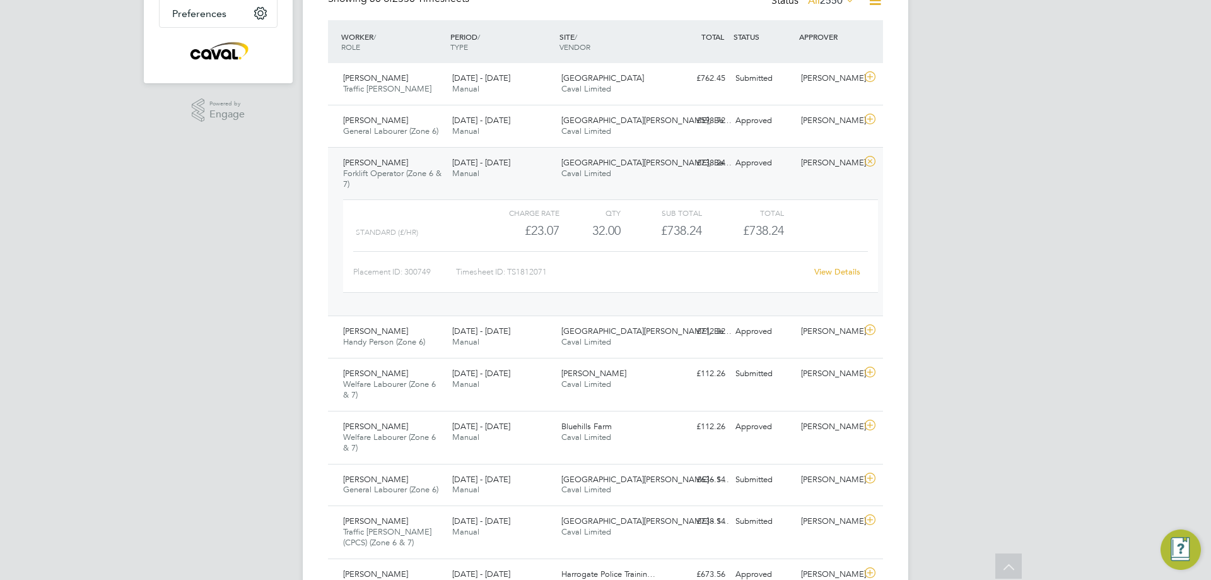
click at [841, 276] on link "View Details" at bounding box center [837, 271] width 46 height 11
click at [828, 274] on link "View Details" at bounding box center [837, 271] width 46 height 11
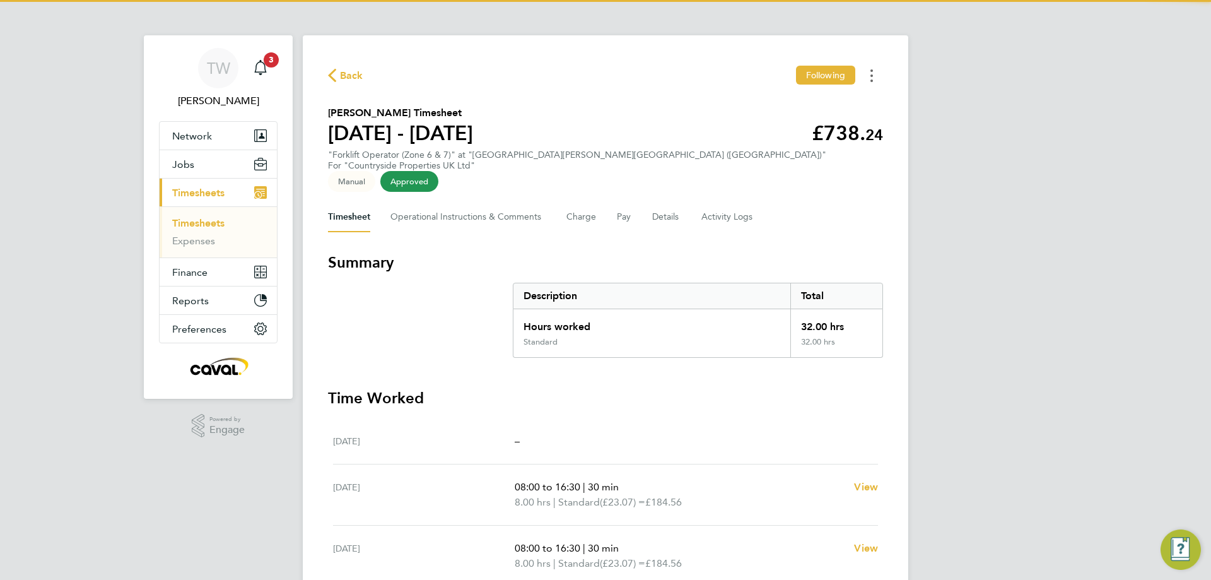
click at [869, 76] on button "Timesheets Menu" at bounding box center [871, 76] width 23 height 20
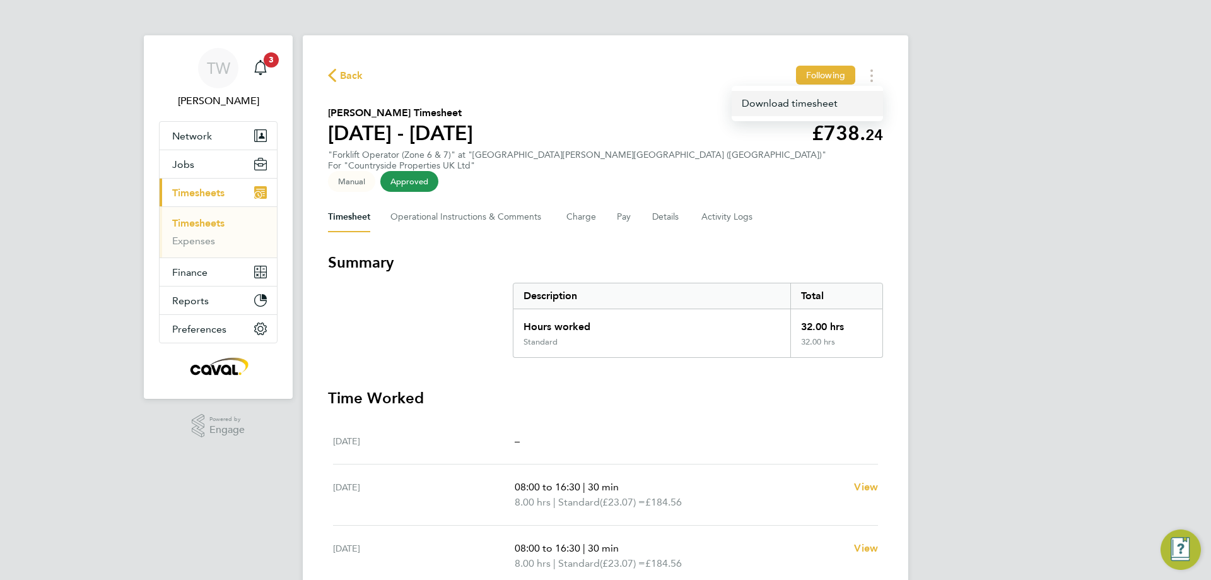
click at [856, 102] on link "Download timesheet" at bounding box center [807, 103] width 151 height 25
click at [351, 82] on span "Back" at bounding box center [351, 75] width 23 height 15
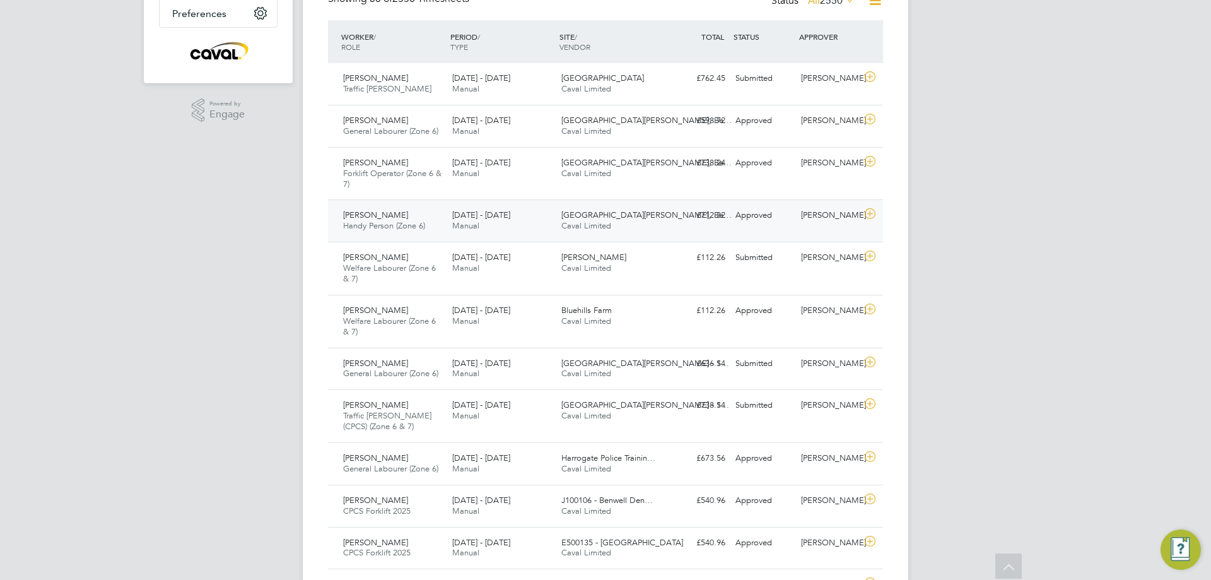
click at [851, 217] on div "[PERSON_NAME]" at bounding box center [829, 215] width 66 height 21
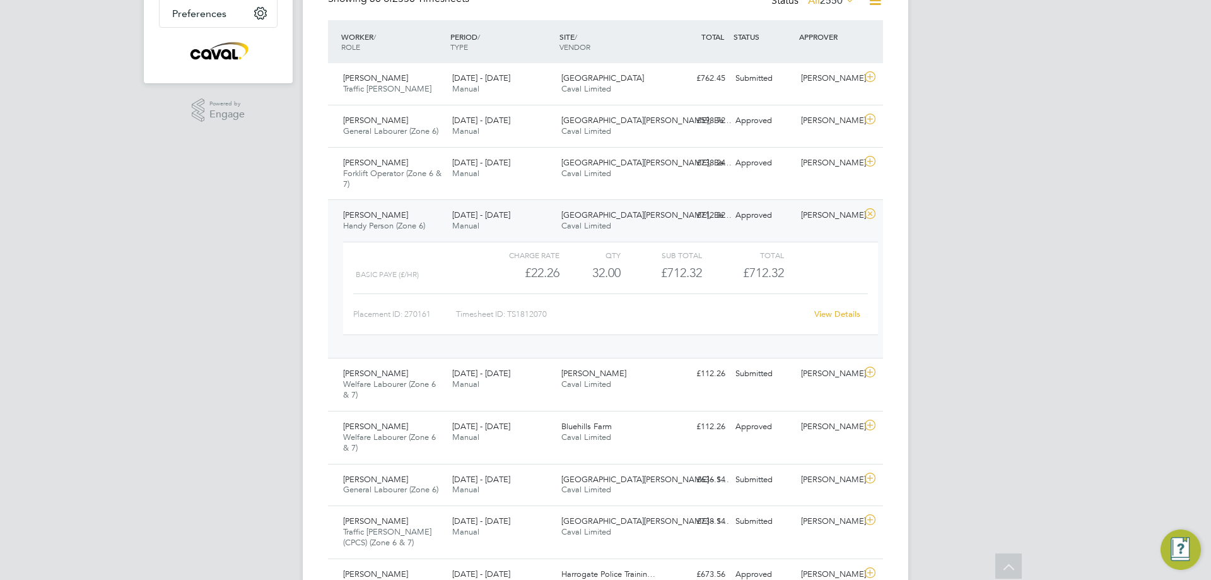
click at [838, 310] on link "View Details" at bounding box center [837, 313] width 46 height 11
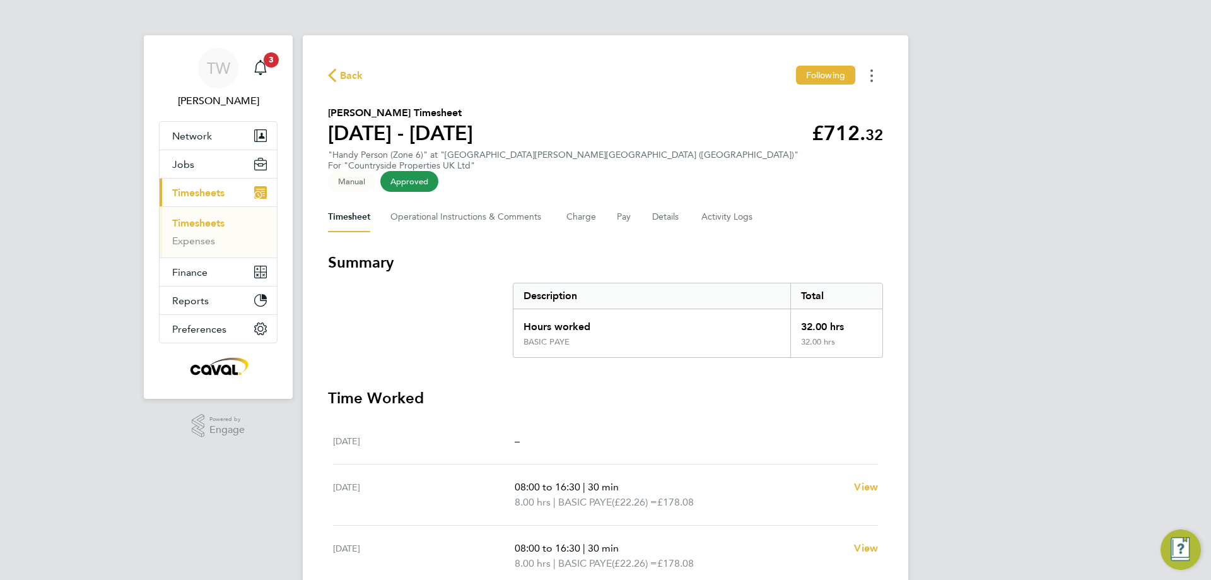
click at [872, 81] on circle "Timesheets Menu" at bounding box center [872, 80] width 3 height 3
click at [850, 107] on link "Download timesheet" at bounding box center [807, 103] width 151 height 25
click at [361, 79] on span "Back" at bounding box center [351, 75] width 23 height 15
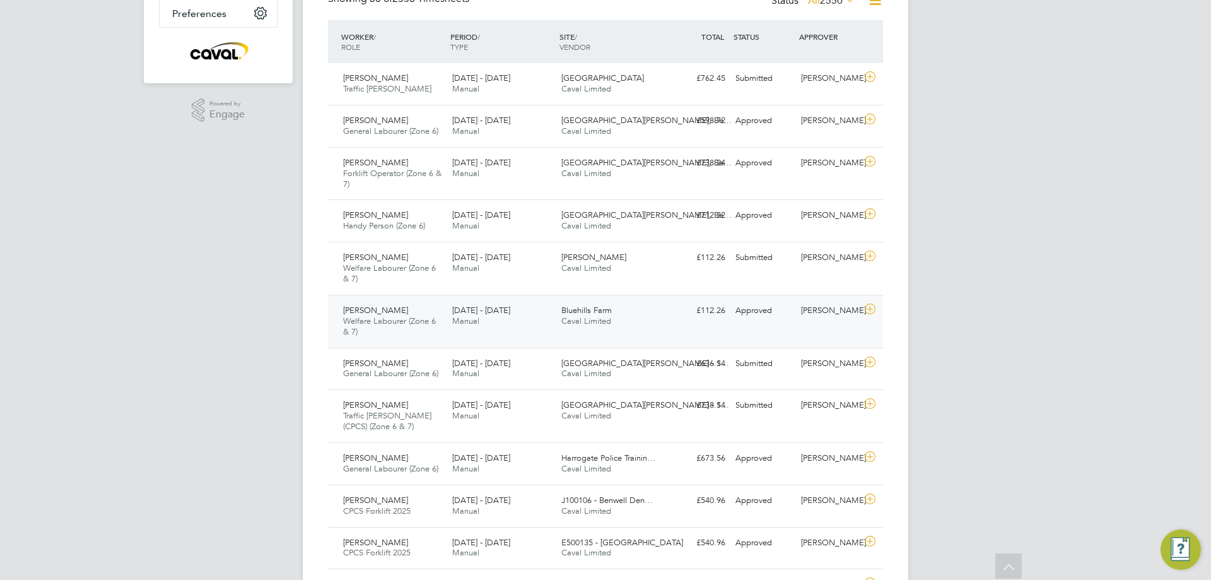
click at [790, 330] on div "Katey Louise Hearn Welfare Labourer (Zone 6 & 7) 25 - 31 Aug 2025 25 - 31 Aug 2…" at bounding box center [605, 321] width 555 height 53
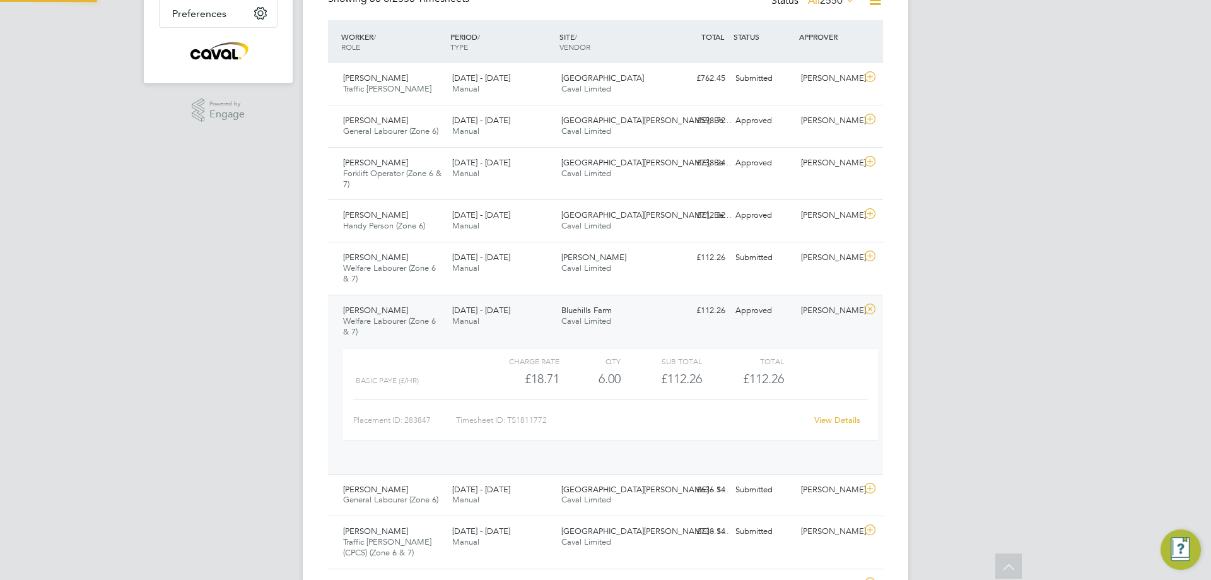
scroll to position [21, 123]
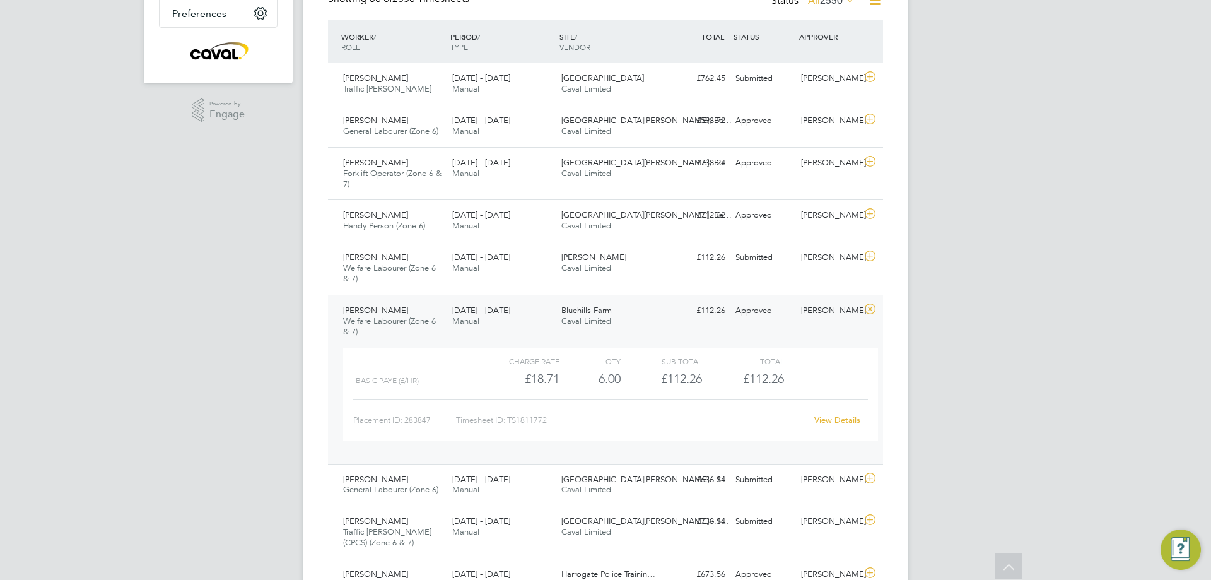
click at [830, 420] on link "View Details" at bounding box center [837, 419] width 46 height 11
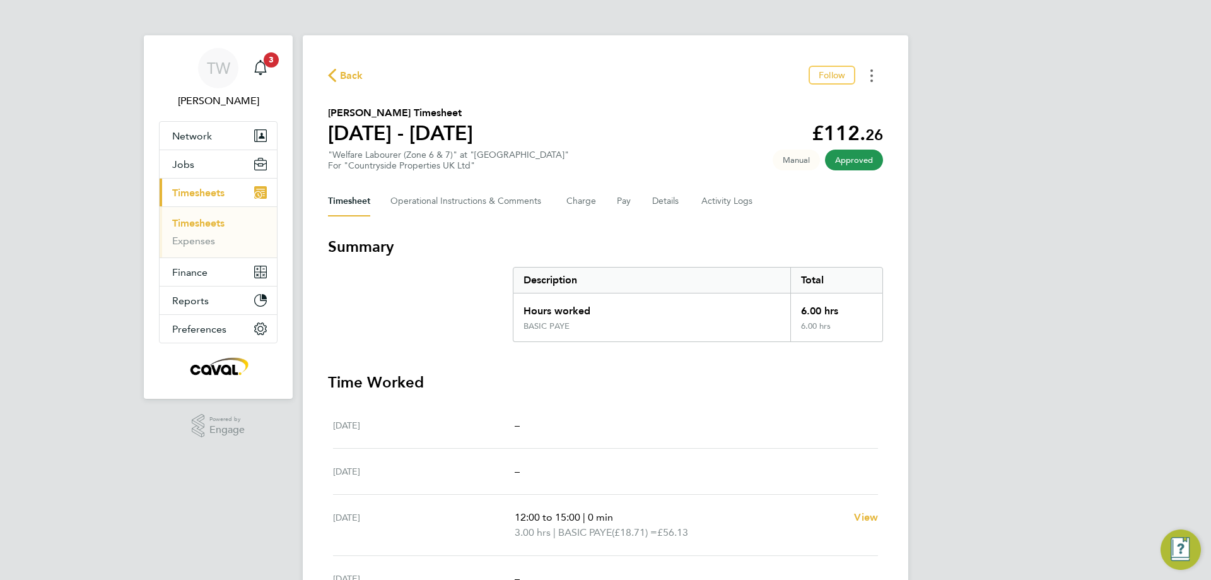
click at [869, 82] on button "Timesheets Menu" at bounding box center [871, 76] width 23 height 20
click at [833, 103] on link "Download timesheet" at bounding box center [807, 103] width 151 height 25
click at [192, 219] on link "Timesheets" at bounding box center [198, 223] width 52 height 12
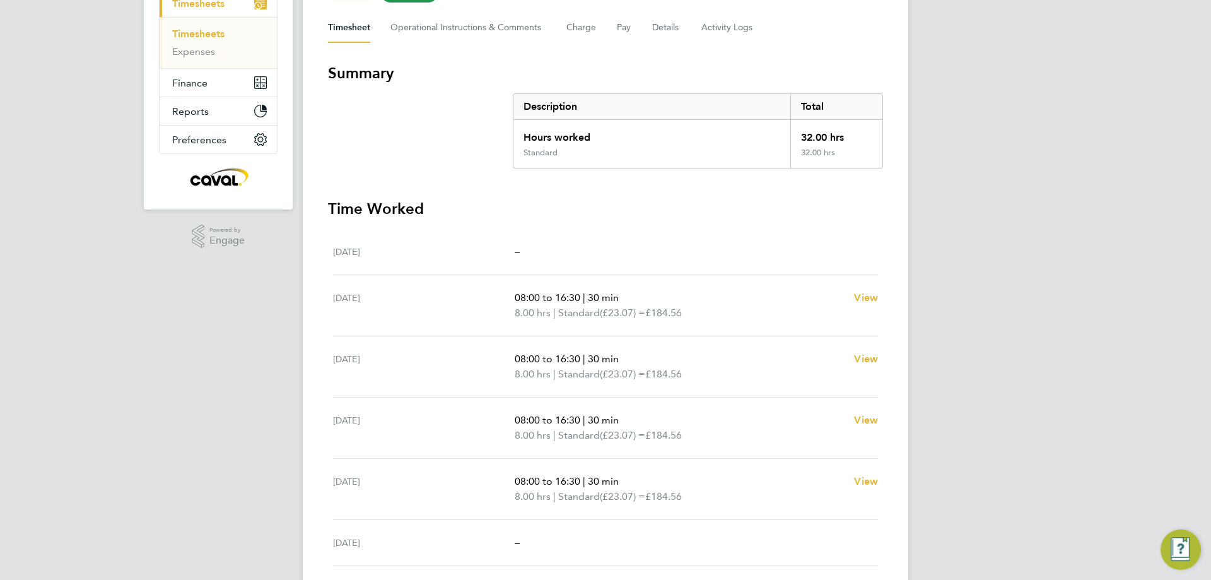
scroll to position [179, 0]
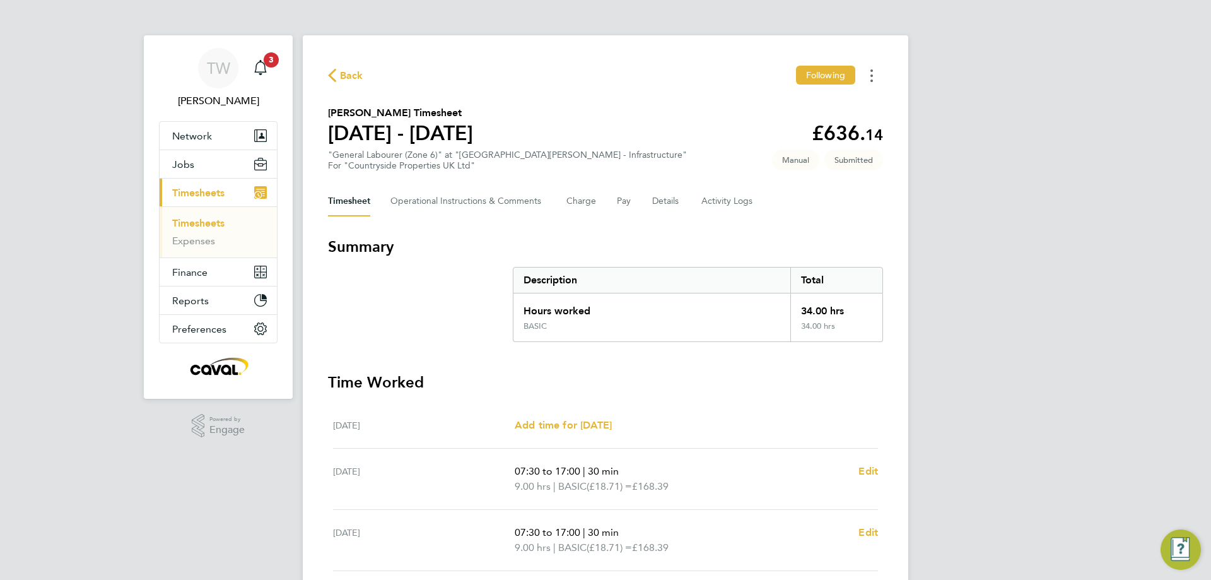
click at [871, 80] on icon "Timesheets Menu" at bounding box center [872, 75] width 3 height 13
click at [959, 131] on div "TW [PERSON_NAME] Notifications 3 Applications: Network Team Members Businesses …" at bounding box center [605, 448] width 1211 height 896
click at [349, 74] on span "Back" at bounding box center [351, 75] width 23 height 15
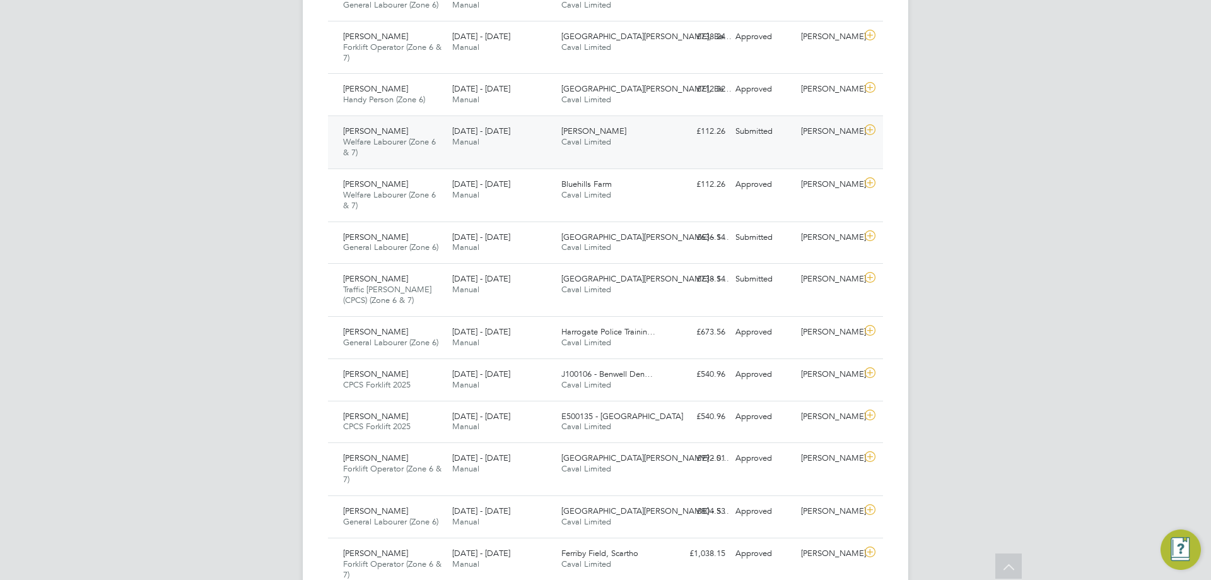
click at [863, 135] on icon at bounding box center [870, 130] width 16 height 10
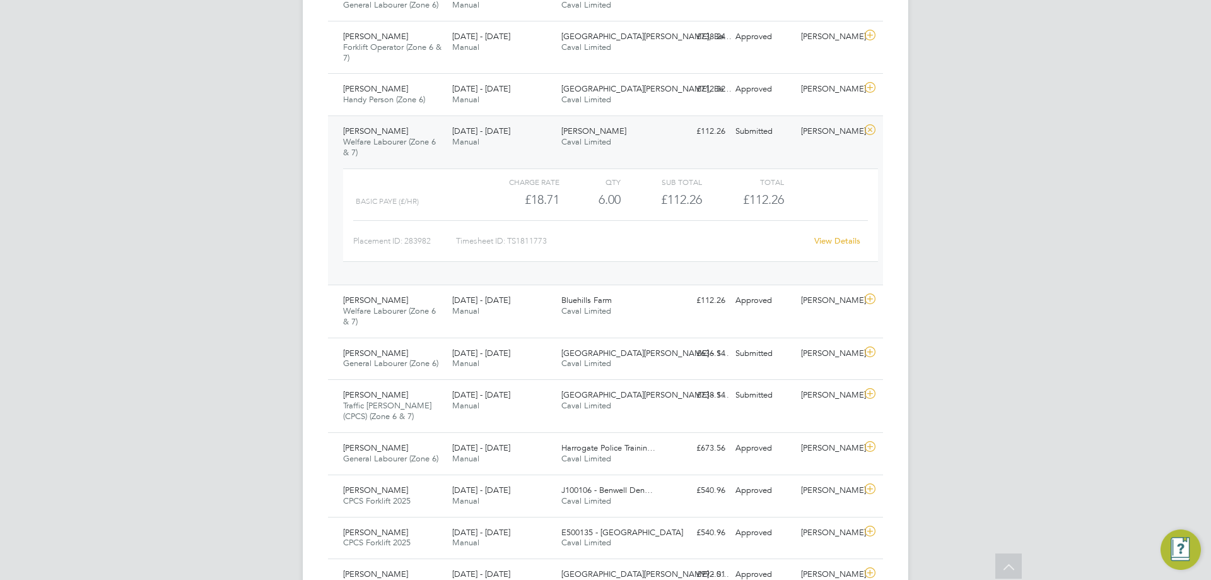
click at [840, 242] on link "View Details" at bounding box center [837, 240] width 46 height 11
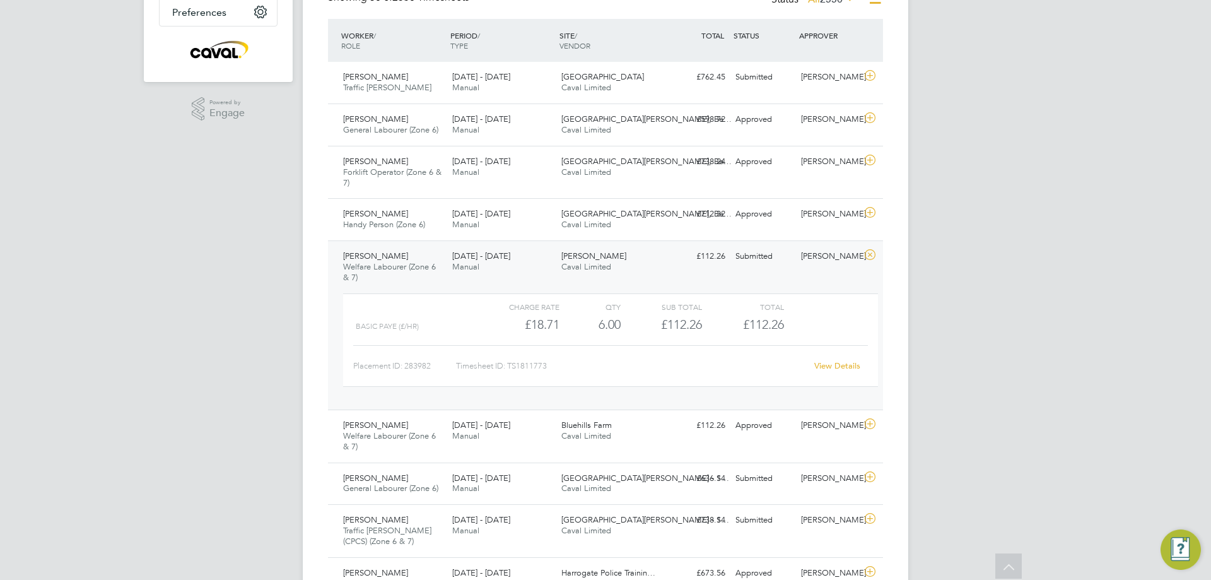
scroll to position [315, 0]
click at [483, 221] on div "25 - 31 Aug 2025 Manual" at bounding box center [501, 221] width 109 height 32
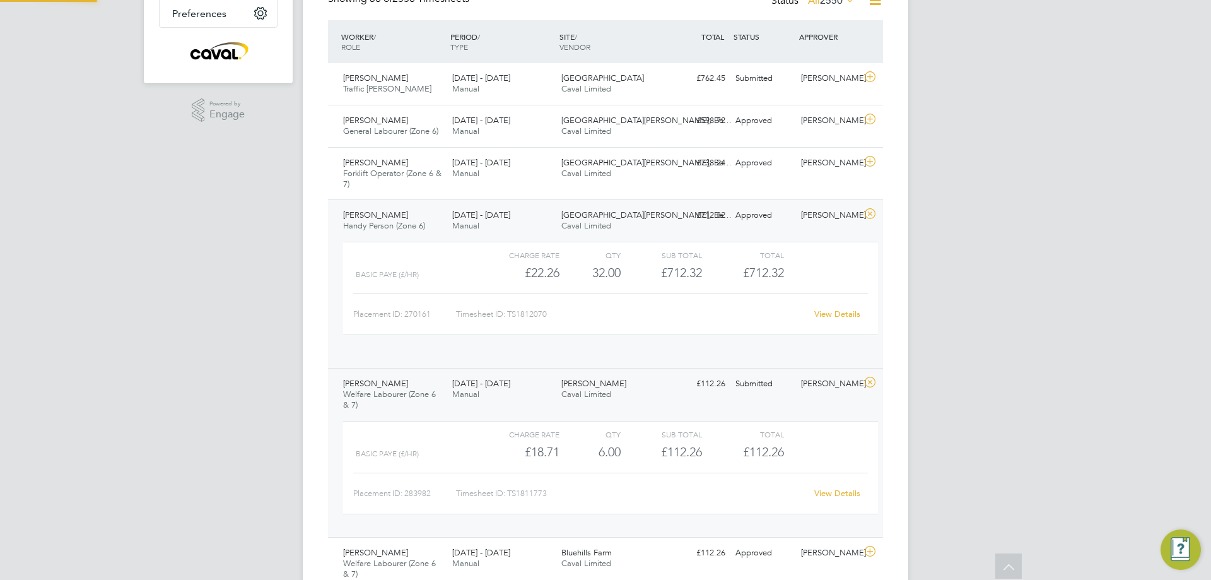
scroll to position [21, 123]
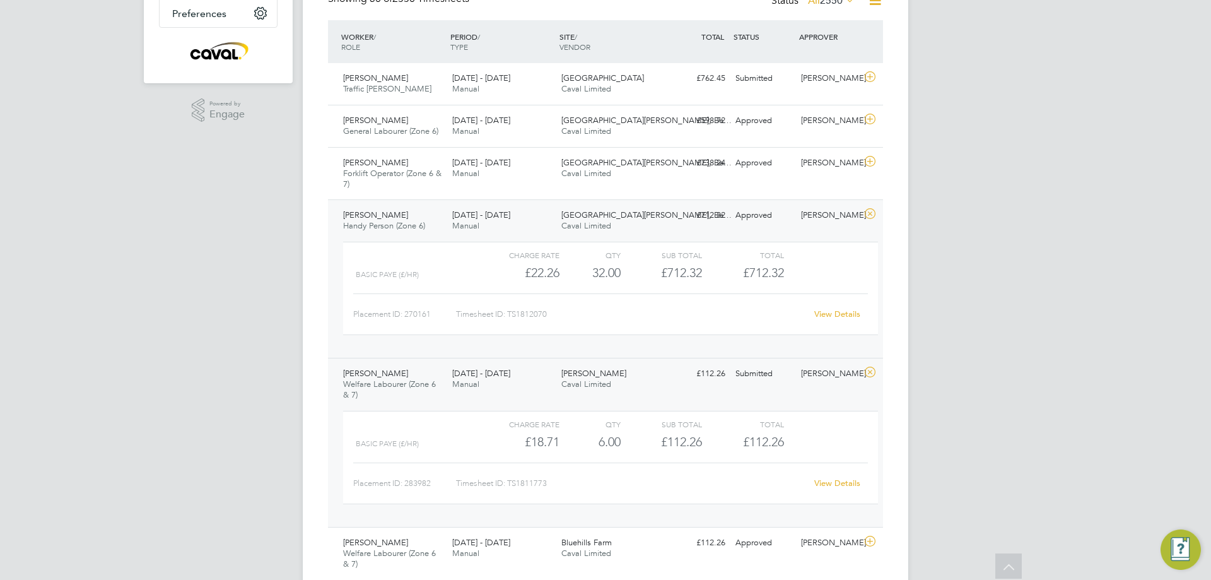
click at [711, 220] on div "£712.32 Approved" at bounding box center [698, 215] width 66 height 21
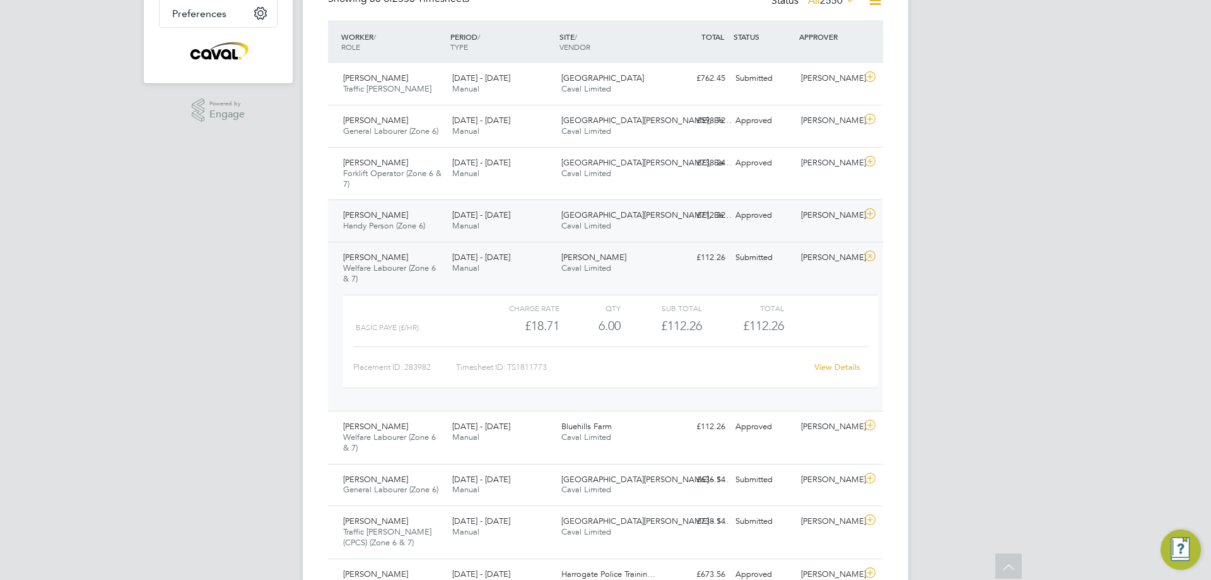
click at [711, 220] on div "£712.32 Approved" at bounding box center [698, 215] width 66 height 21
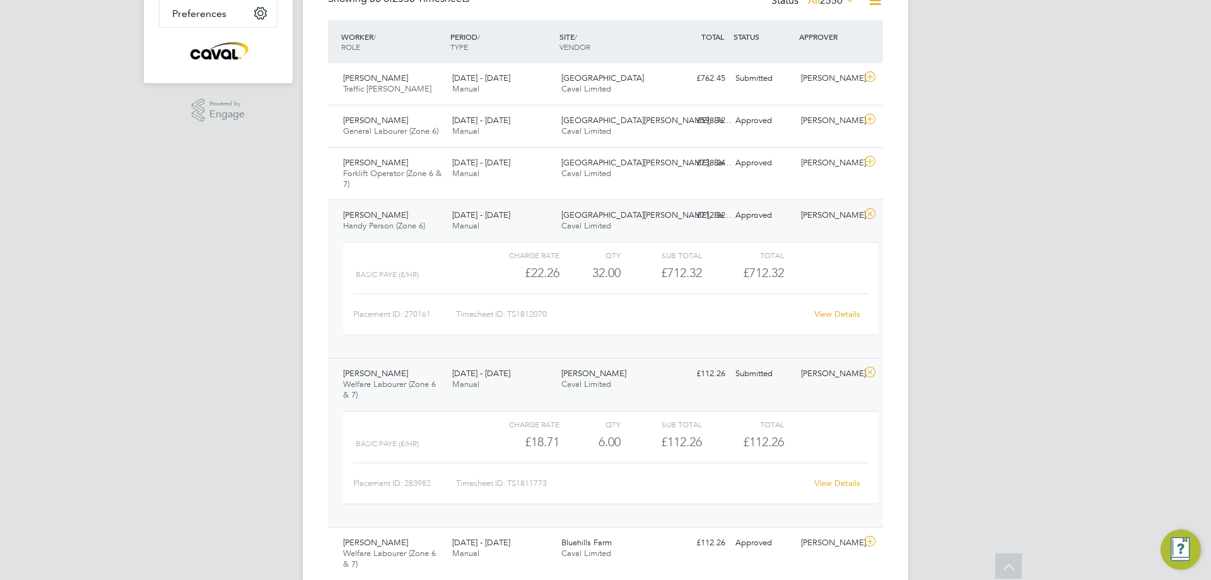
click at [845, 312] on link "View Details" at bounding box center [837, 313] width 46 height 11
click at [775, 132] on div "David Wall General Labourer (Zone 6) 25 - 31 Aug 2025 25 - 31 Aug 2025 Manual S…" at bounding box center [605, 126] width 555 height 42
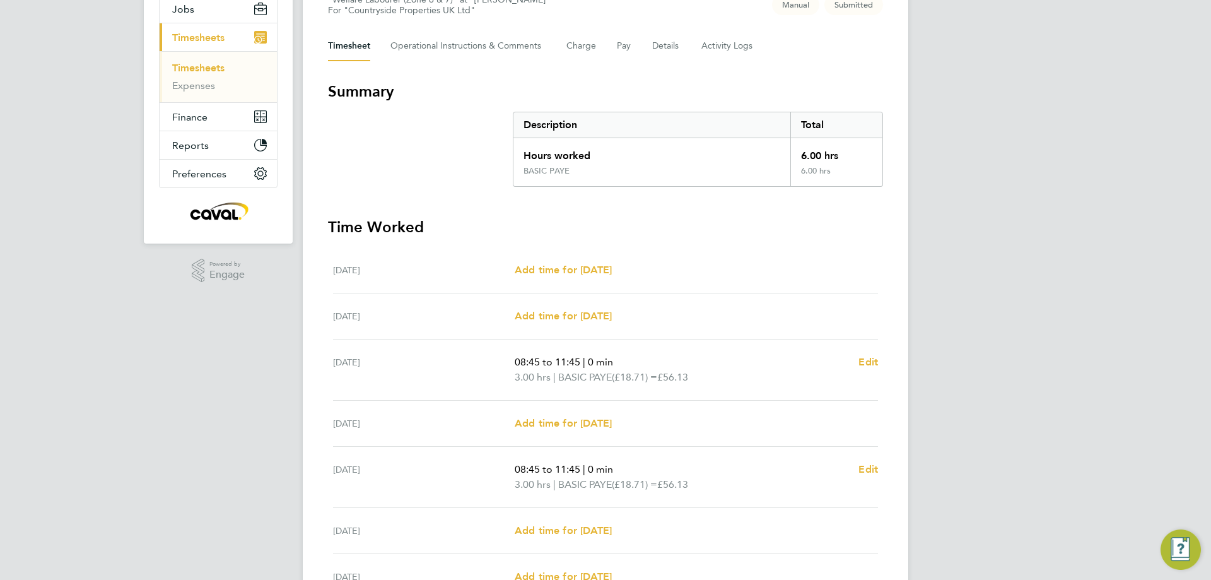
scroll to position [97, 0]
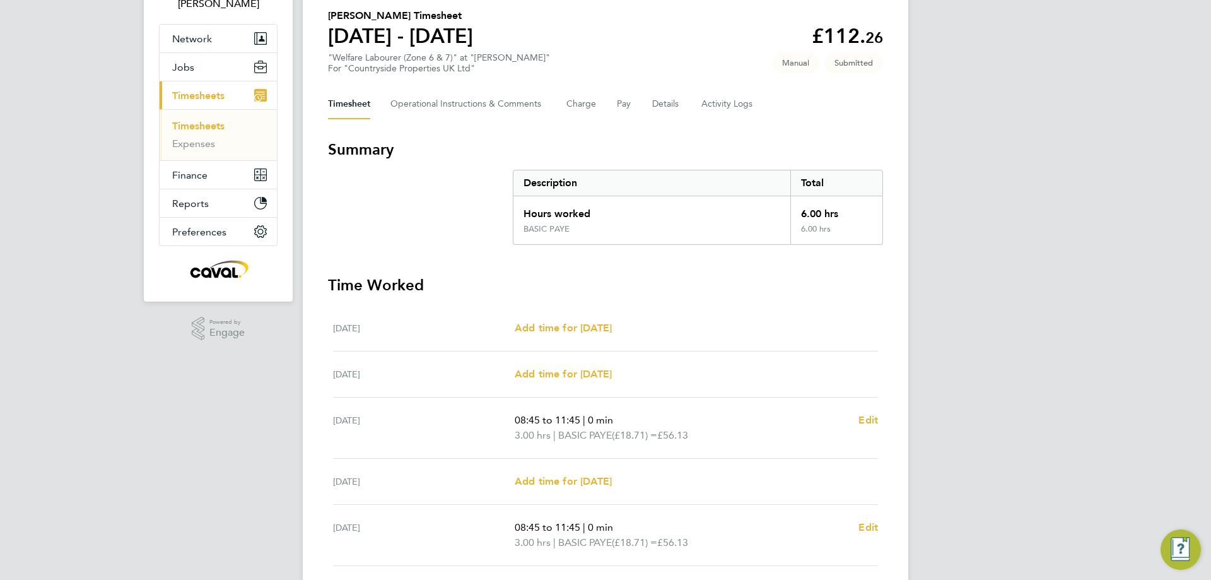
click at [862, 67] on span "Submitted" at bounding box center [854, 62] width 59 height 21
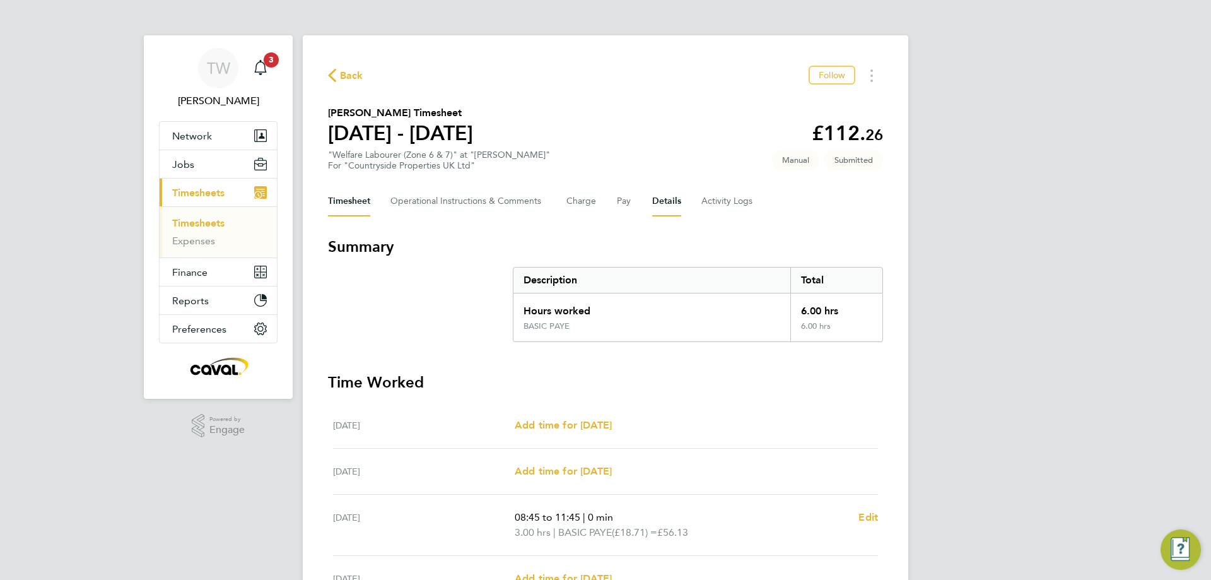
click at [660, 201] on button "Details" at bounding box center [666, 201] width 29 height 30
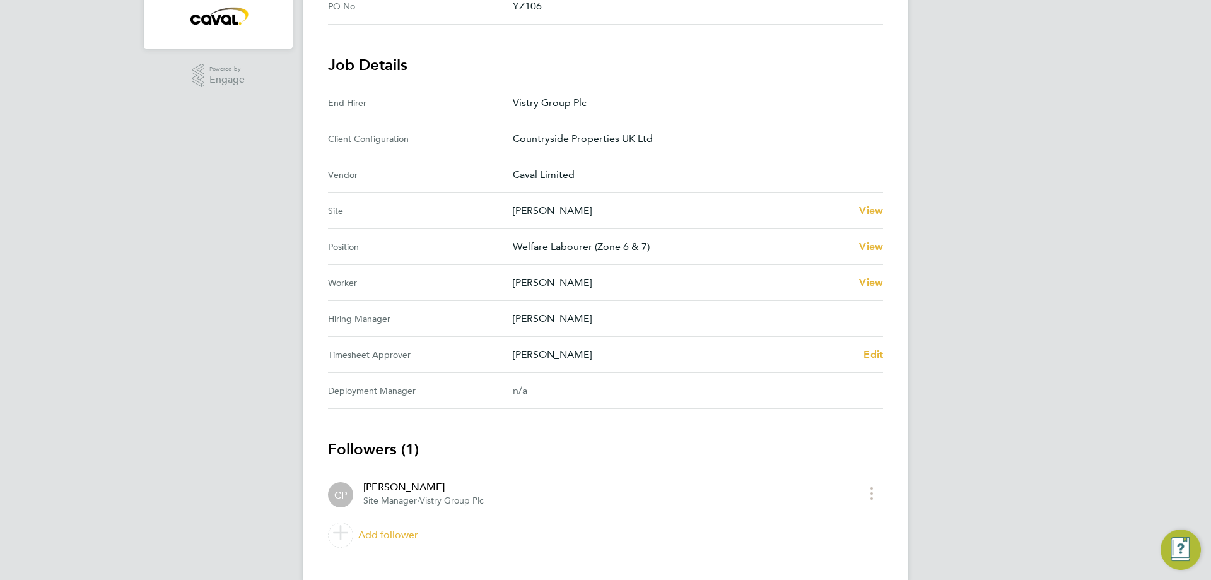
scroll to position [373, 0]
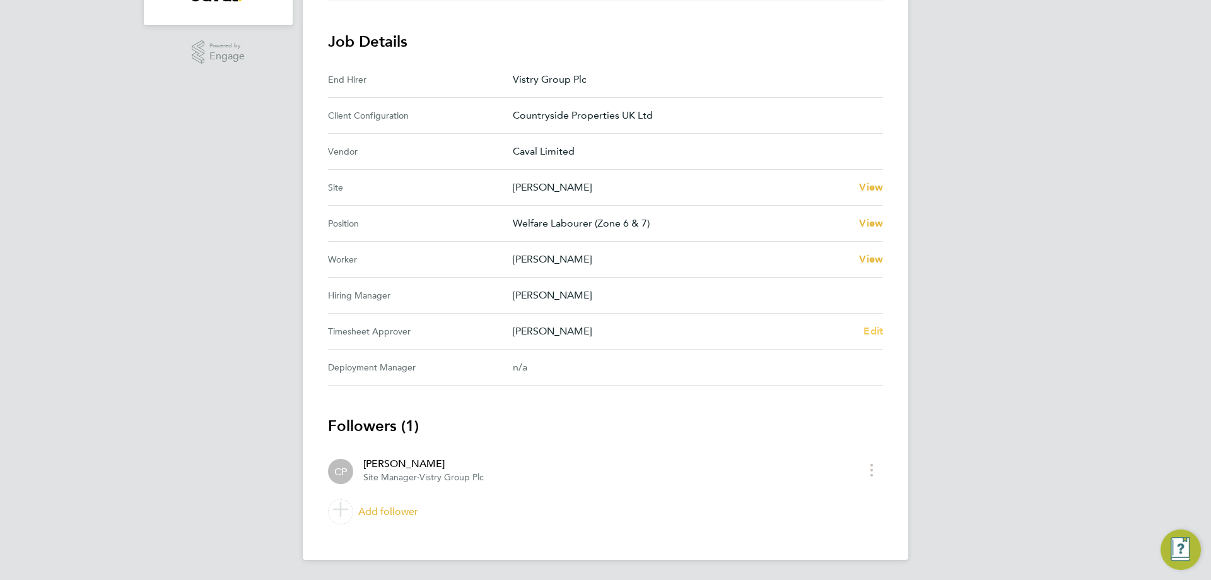
click at [878, 331] on span "Edit" at bounding box center [874, 331] width 20 height 12
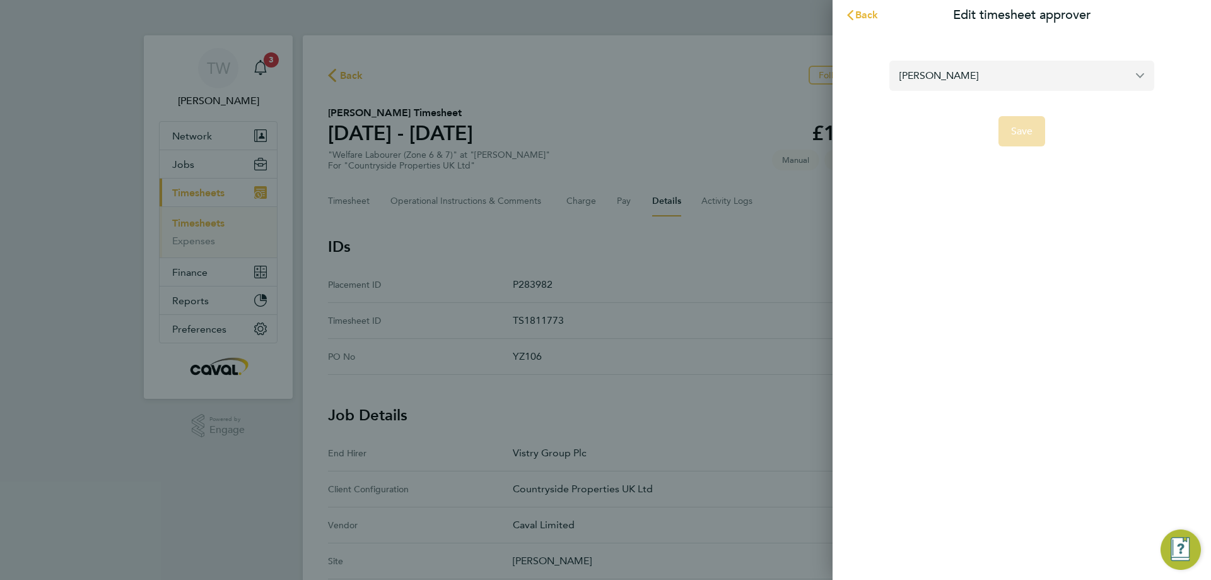
click at [982, 85] on input "[PERSON_NAME]" at bounding box center [1021, 76] width 265 height 30
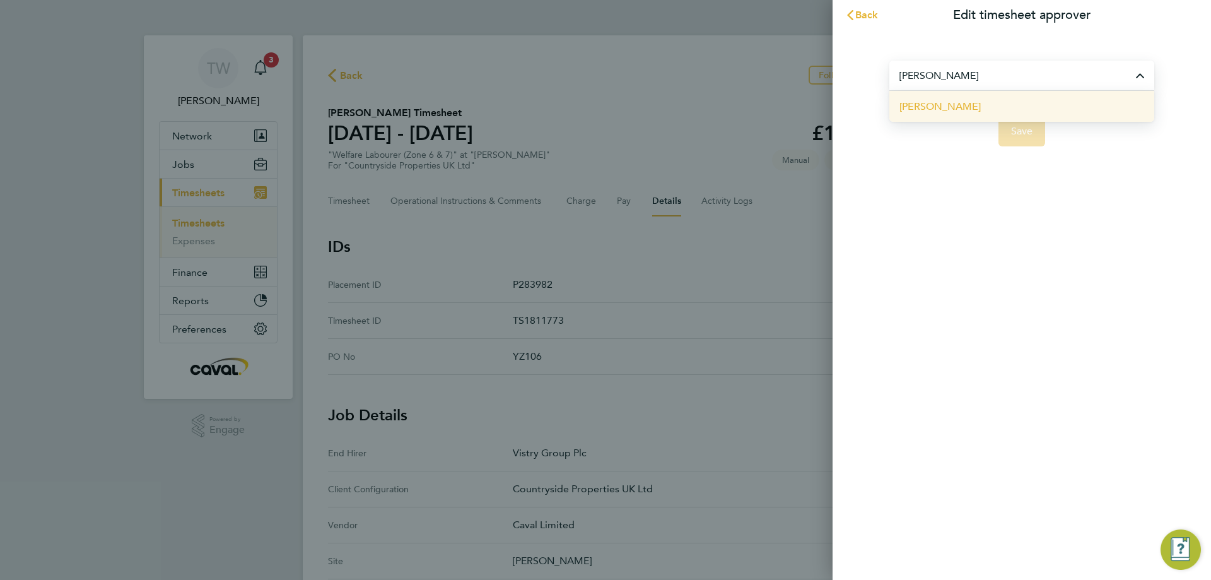
click at [968, 106] on span "[PERSON_NAME]" at bounding box center [940, 106] width 81 height 15
type input "[PERSON_NAME]"
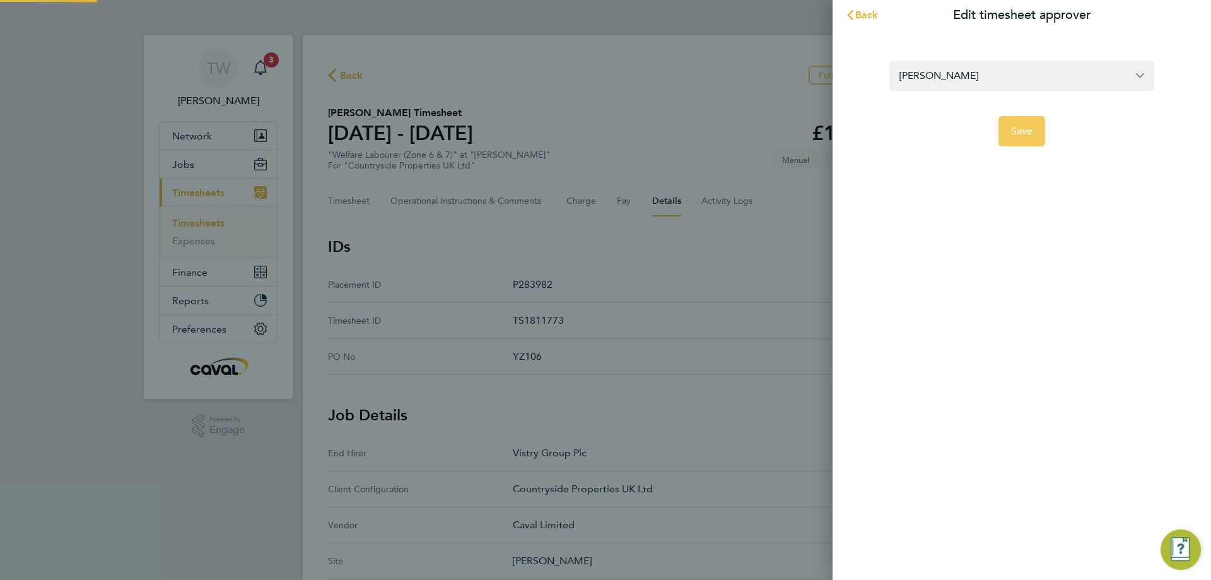
click at [1032, 136] on span "Save" at bounding box center [1022, 131] width 22 height 13
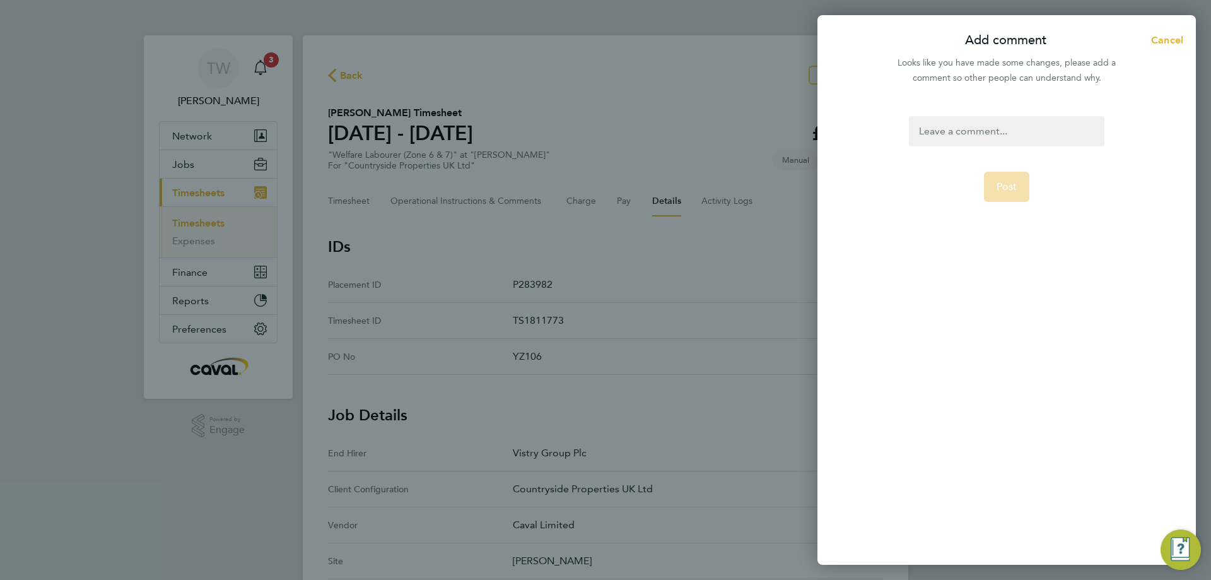
click at [1025, 142] on div at bounding box center [1006, 131] width 195 height 30
click at [1013, 179] on button "Post" at bounding box center [1007, 187] width 46 height 30
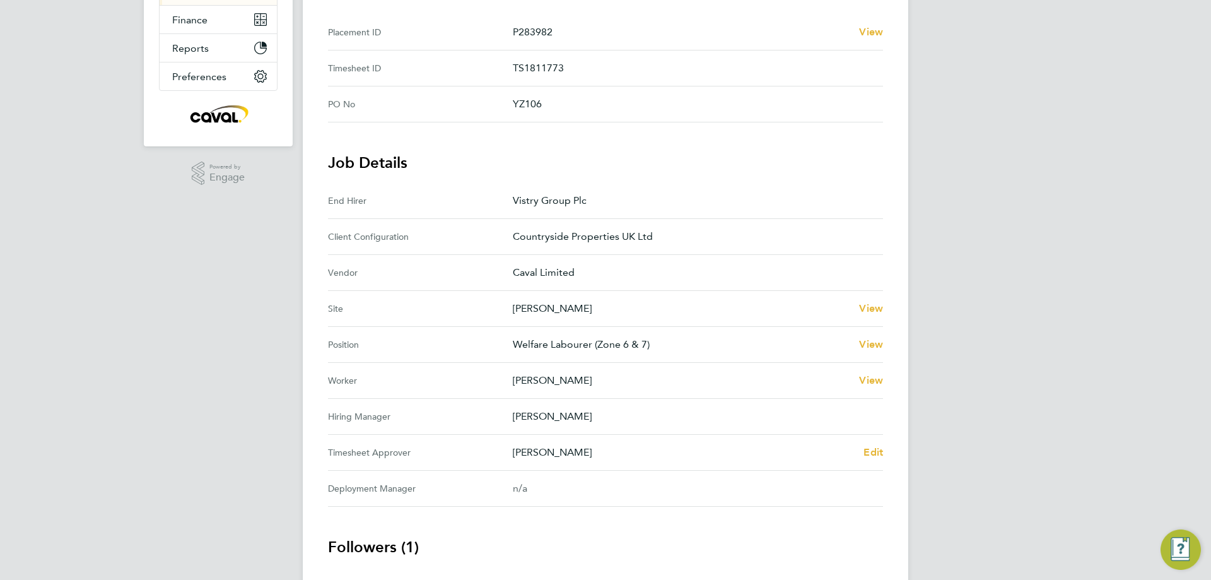
scroll to position [373, 0]
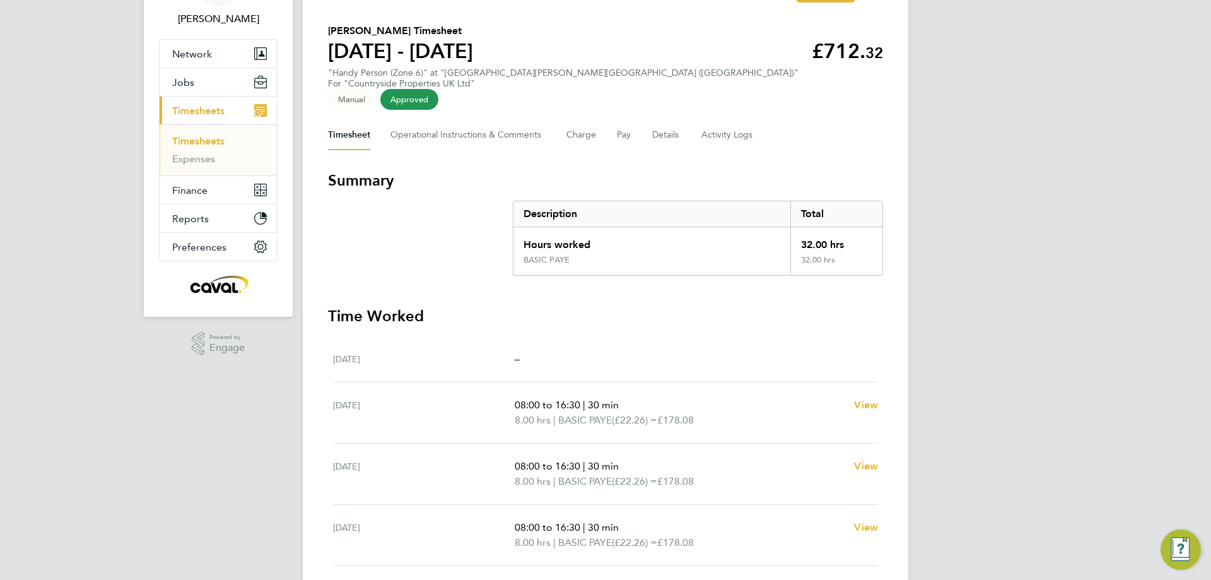
scroll to position [315, 0]
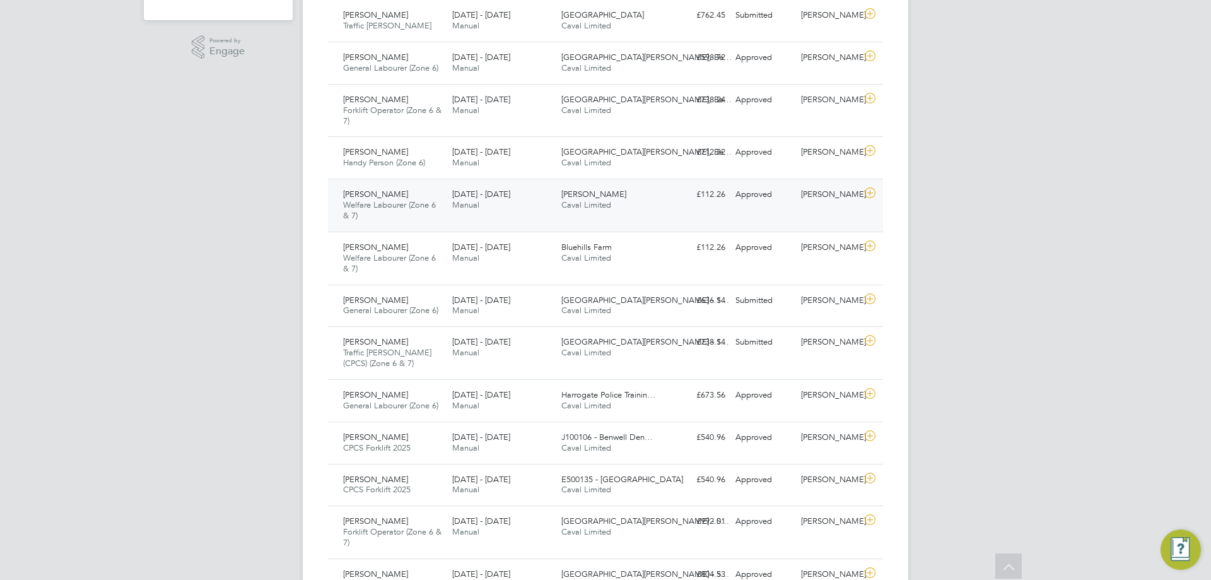
click at [831, 205] on div "[PERSON_NAME]" at bounding box center [829, 194] width 66 height 21
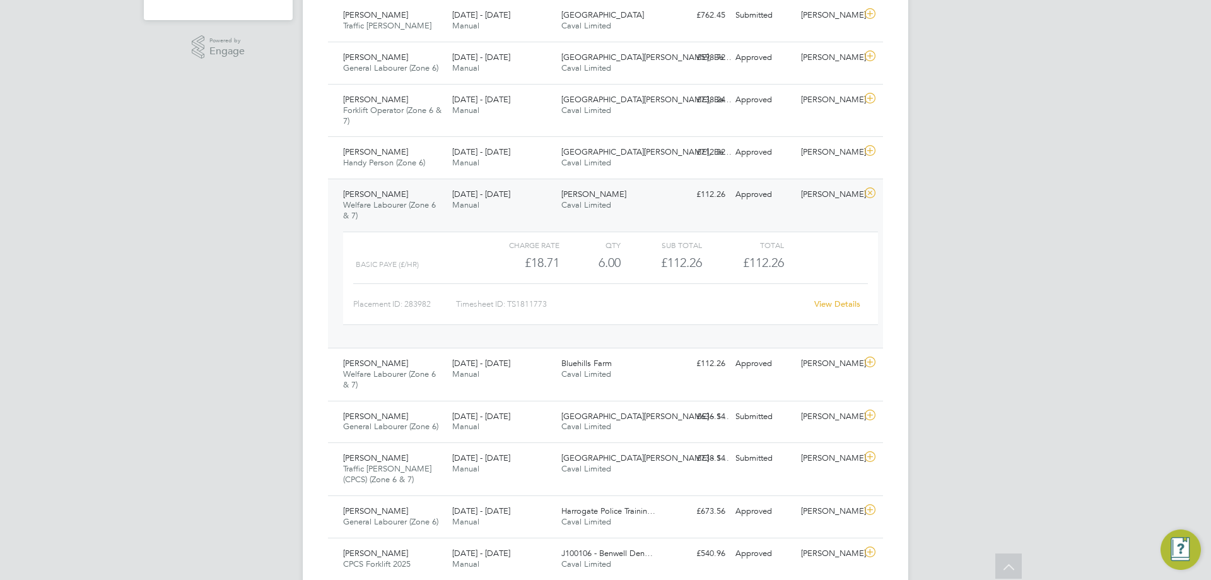
click at [840, 307] on link "View Details" at bounding box center [837, 303] width 46 height 11
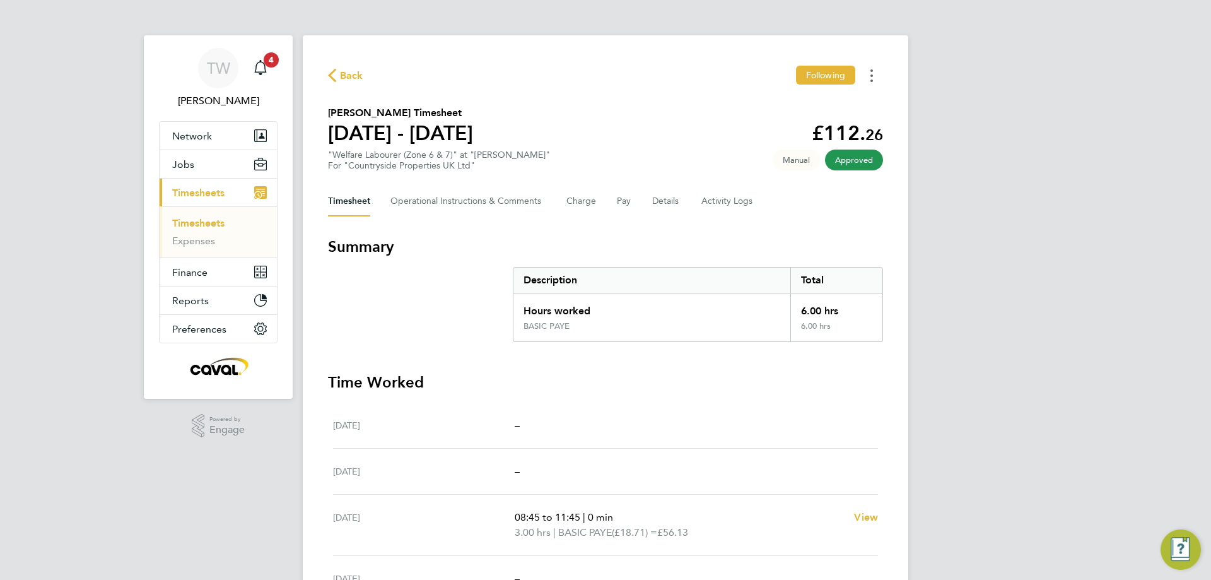
click at [881, 79] on button "Timesheets Menu" at bounding box center [871, 76] width 23 height 20
click at [832, 98] on link "Download timesheet" at bounding box center [807, 103] width 151 height 25
